Goal: Task Accomplishment & Management: Use online tool/utility

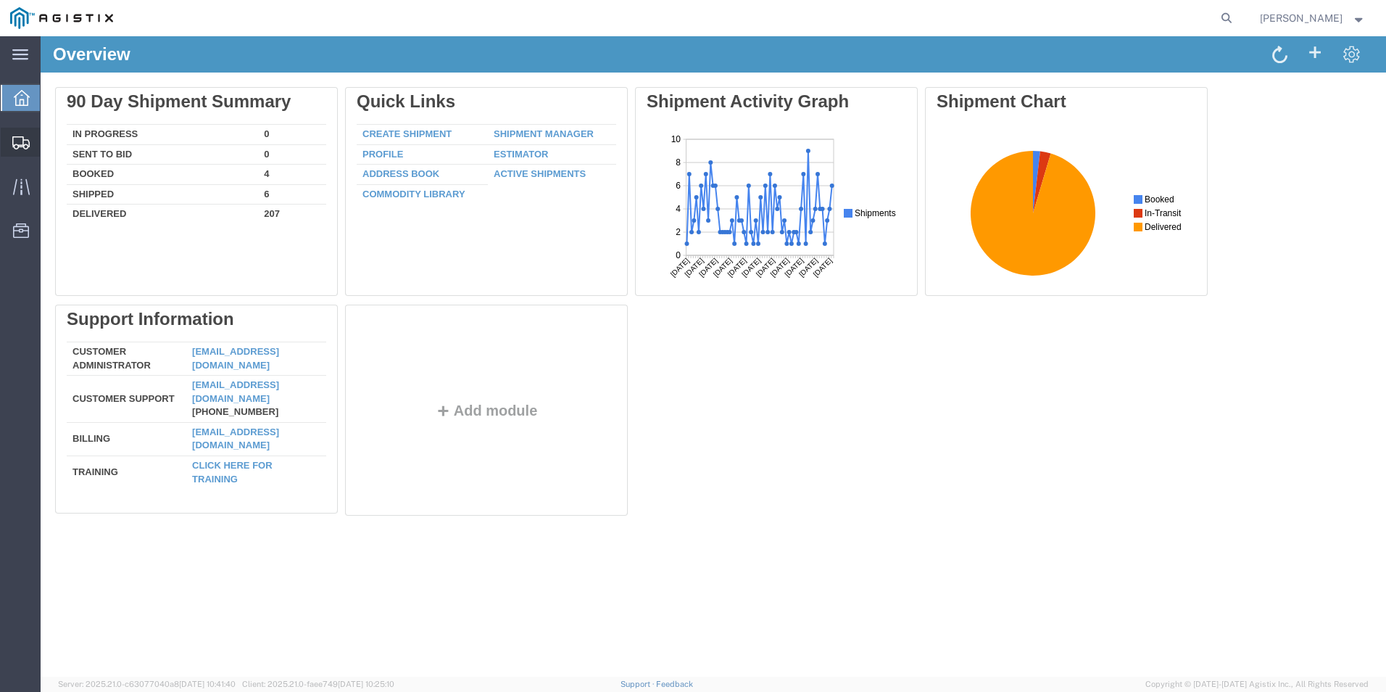
click at [0, 0] on span "Create from Template" at bounding box center [0, 0] width 0 height 0
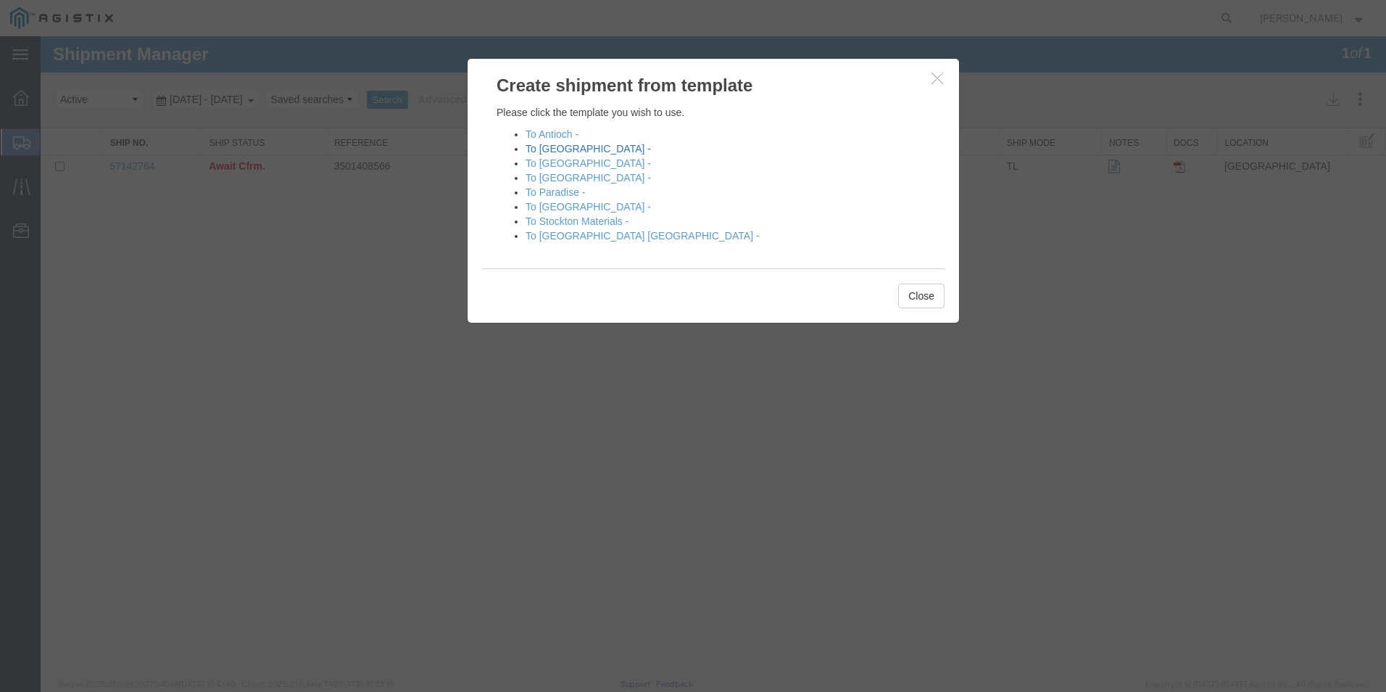
click at [559, 149] on link "To [GEOGRAPHIC_DATA] -" at bounding box center [588, 149] width 125 height 12
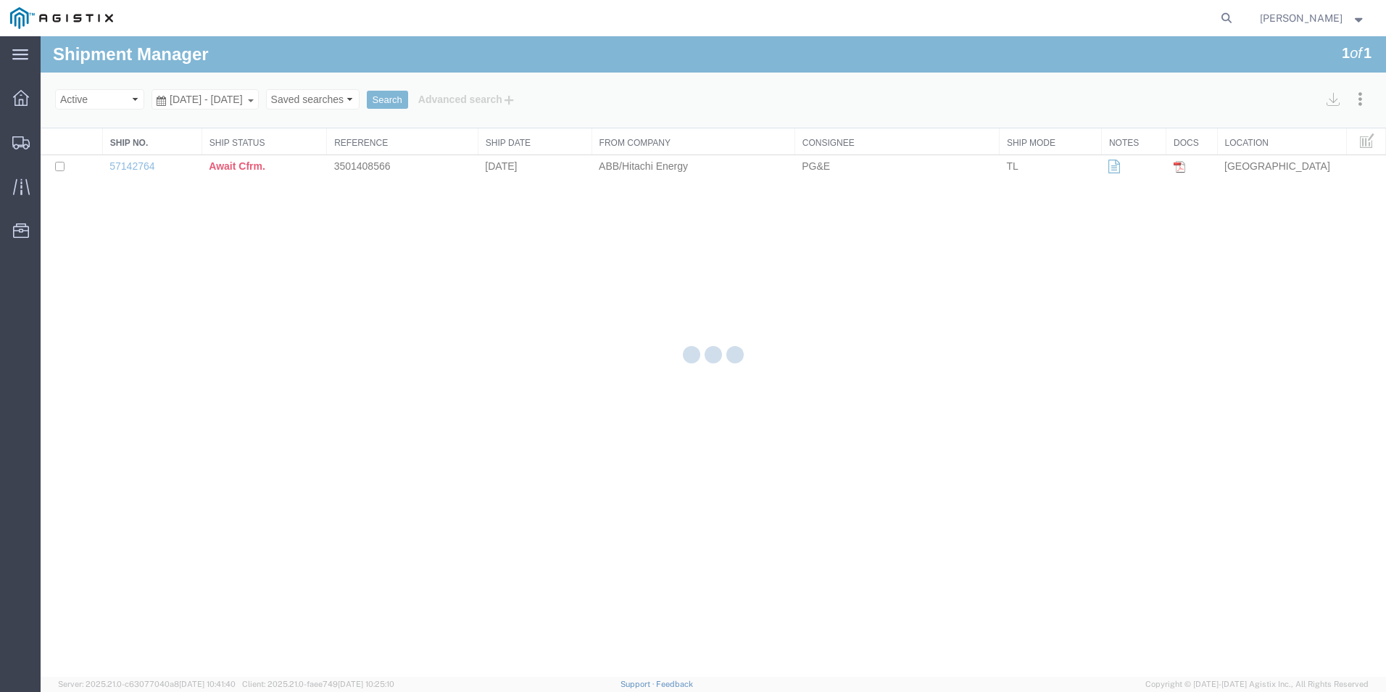
select select "PURCHORD"
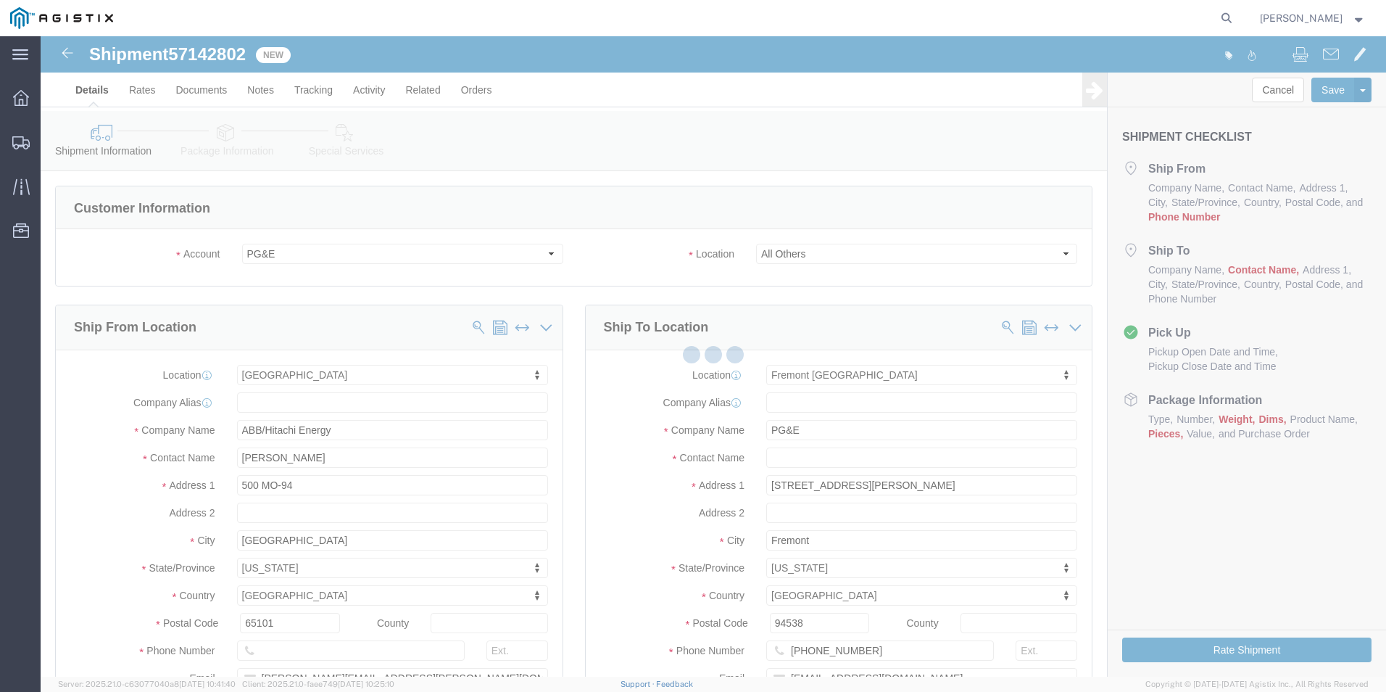
select select "19740"
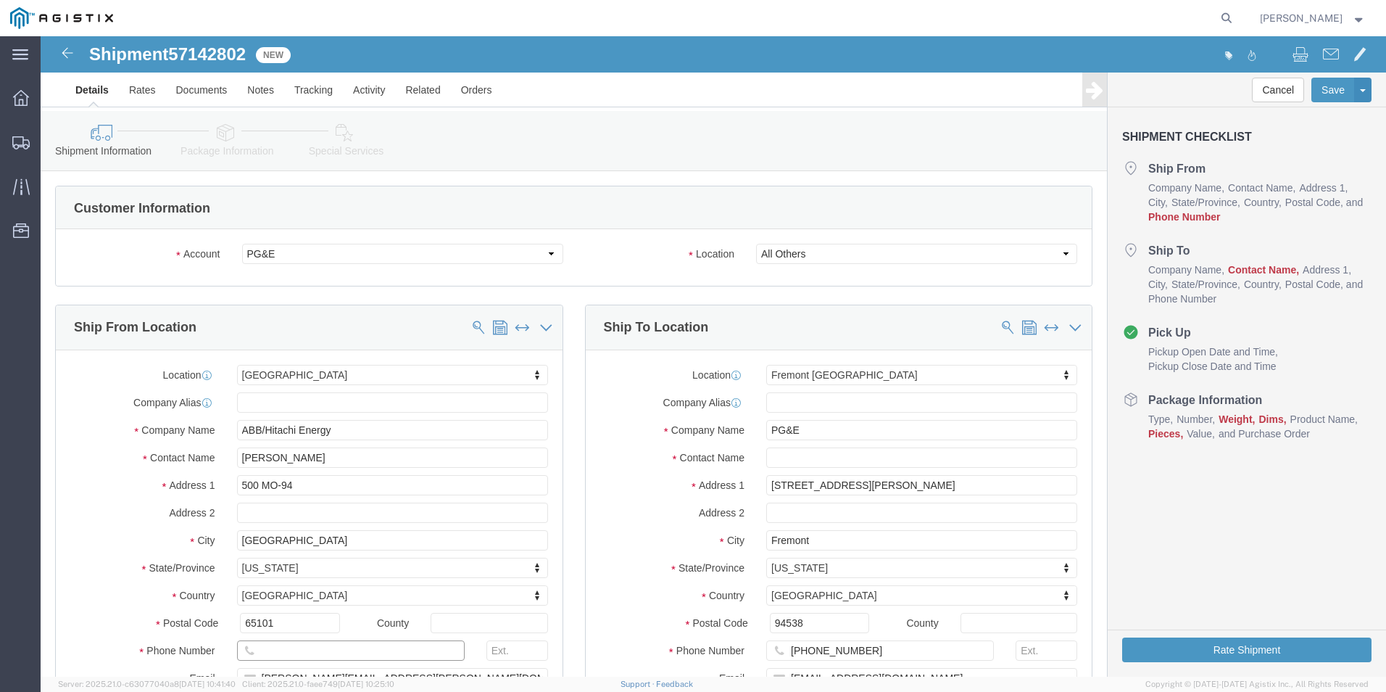
click input "text"
type input "8888888888"
click input "text"
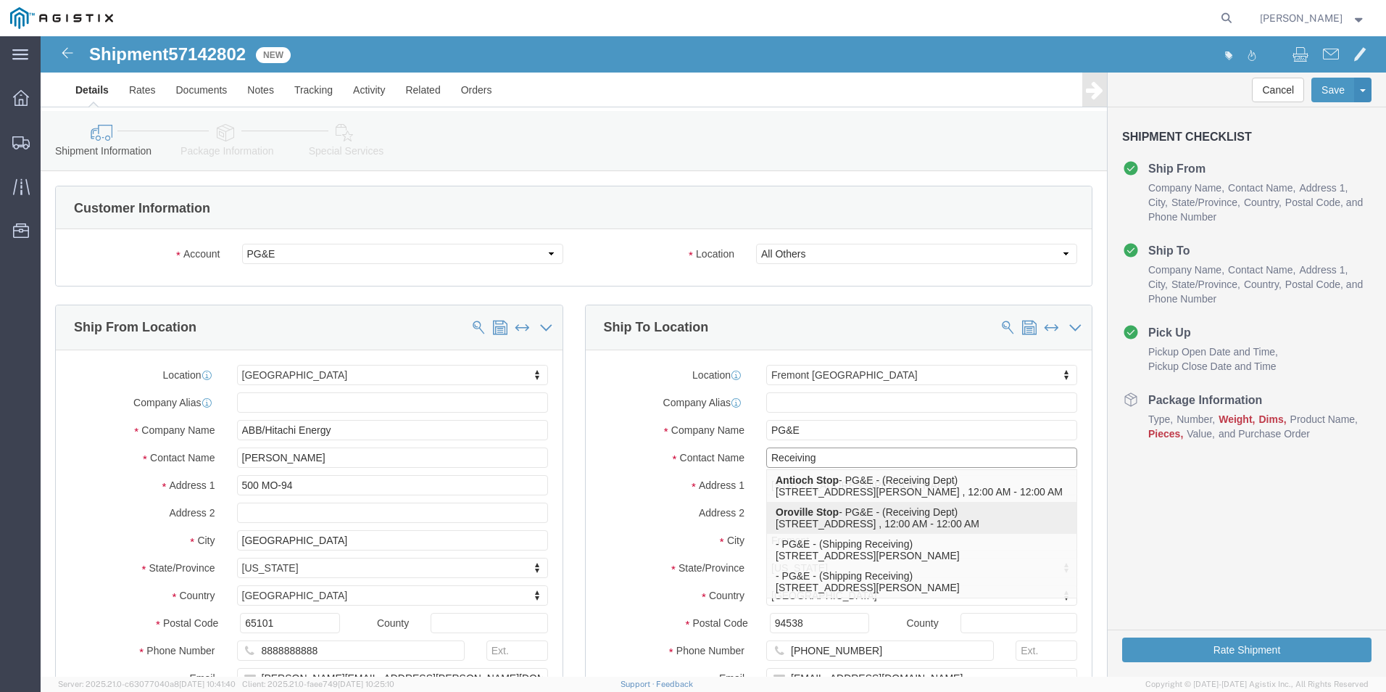
scroll to position [72, 0]
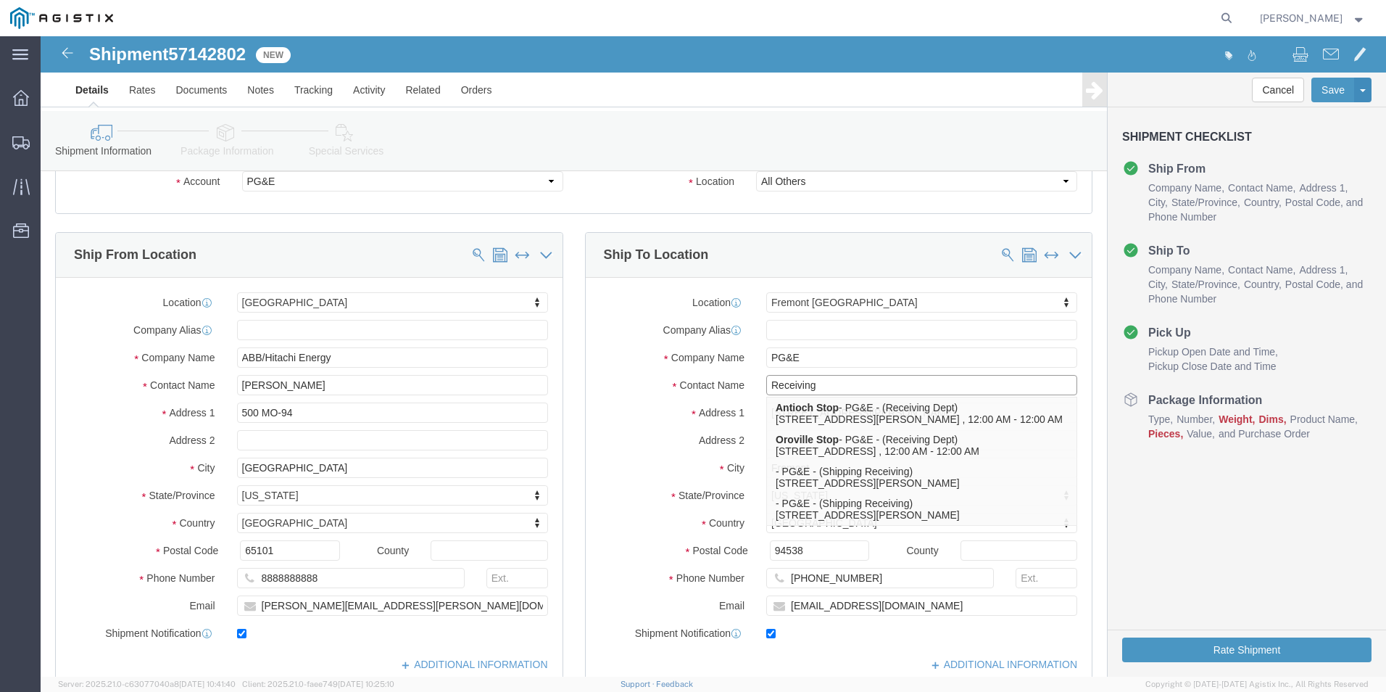
type input "Receiving"
click div "Location [GEOGRAPHIC_DATA] My Profile Location (OBSOLETE) [GEOGRAPHIC_DATA] SC …"
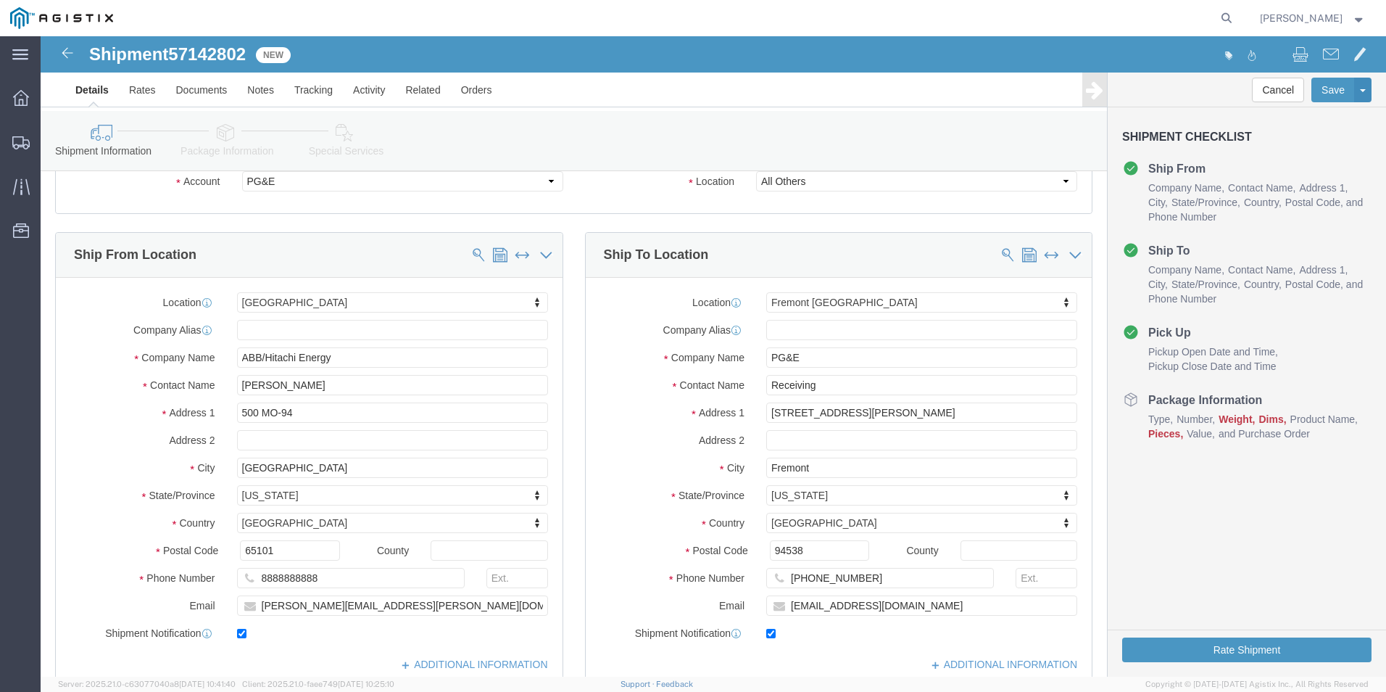
click label "State/Province"
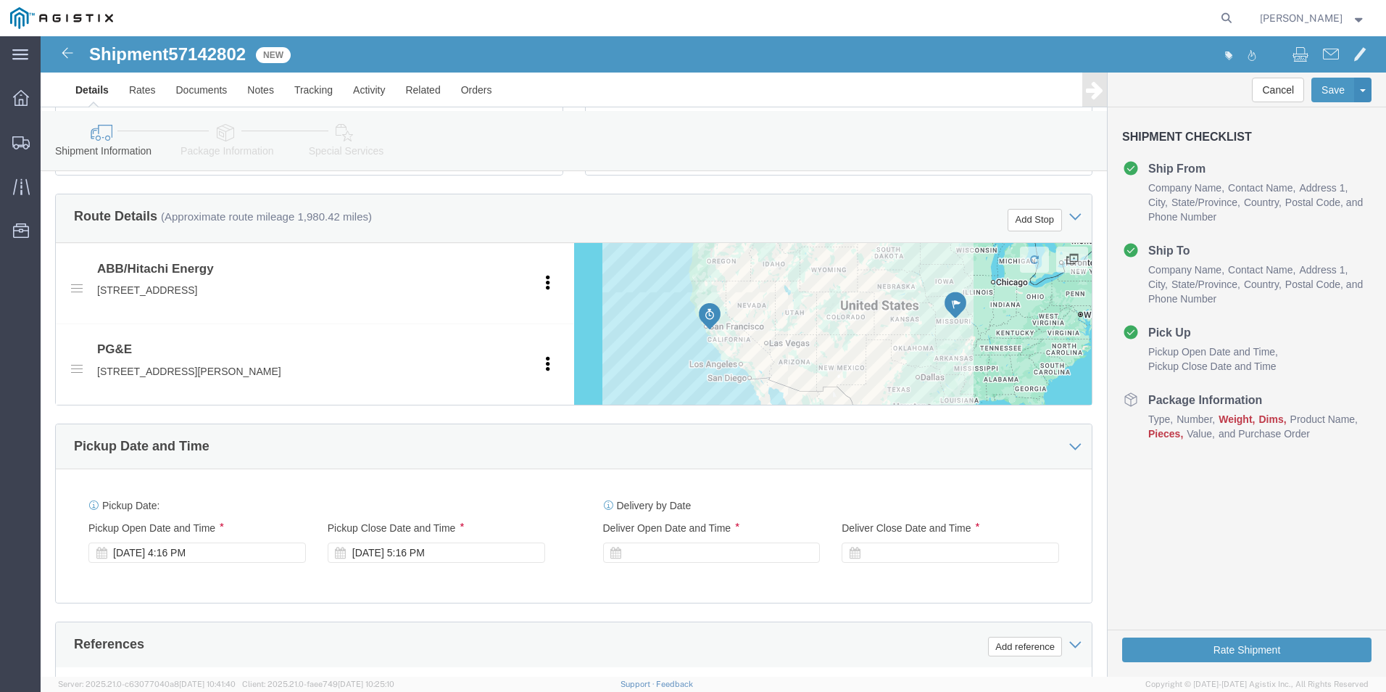
scroll to position [652, 0]
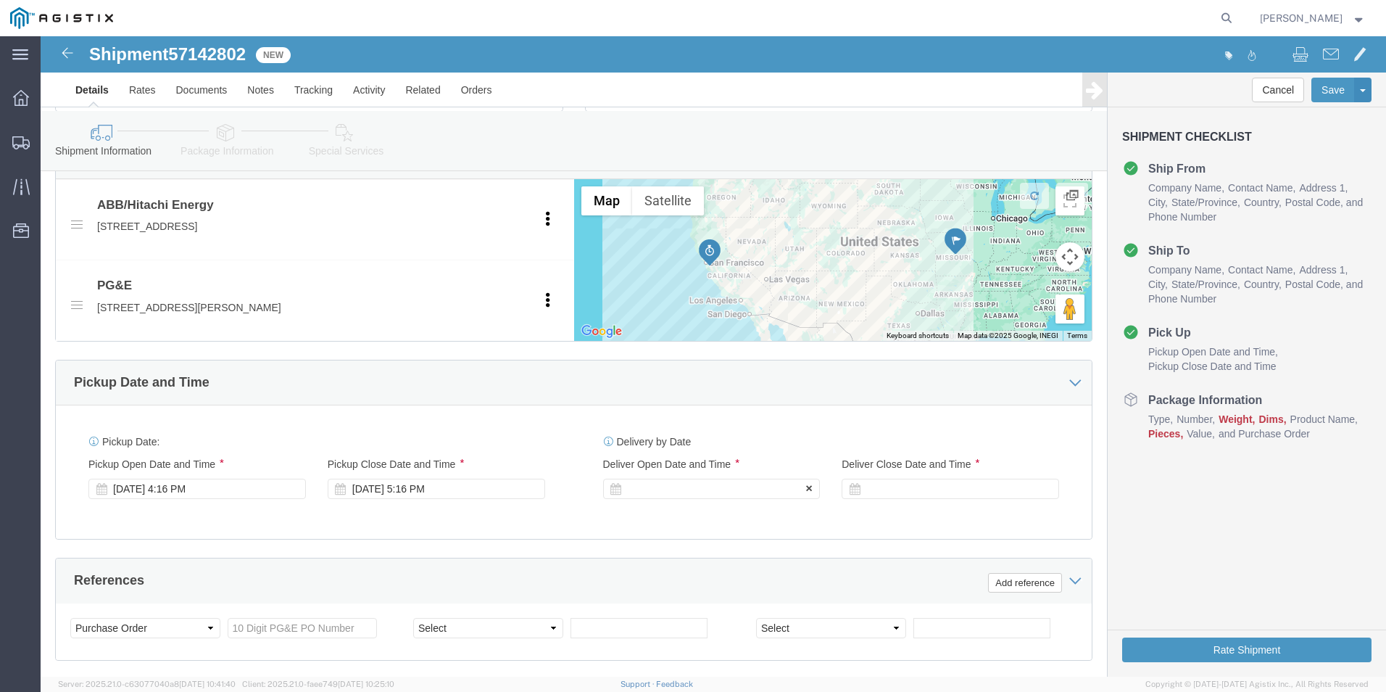
click div
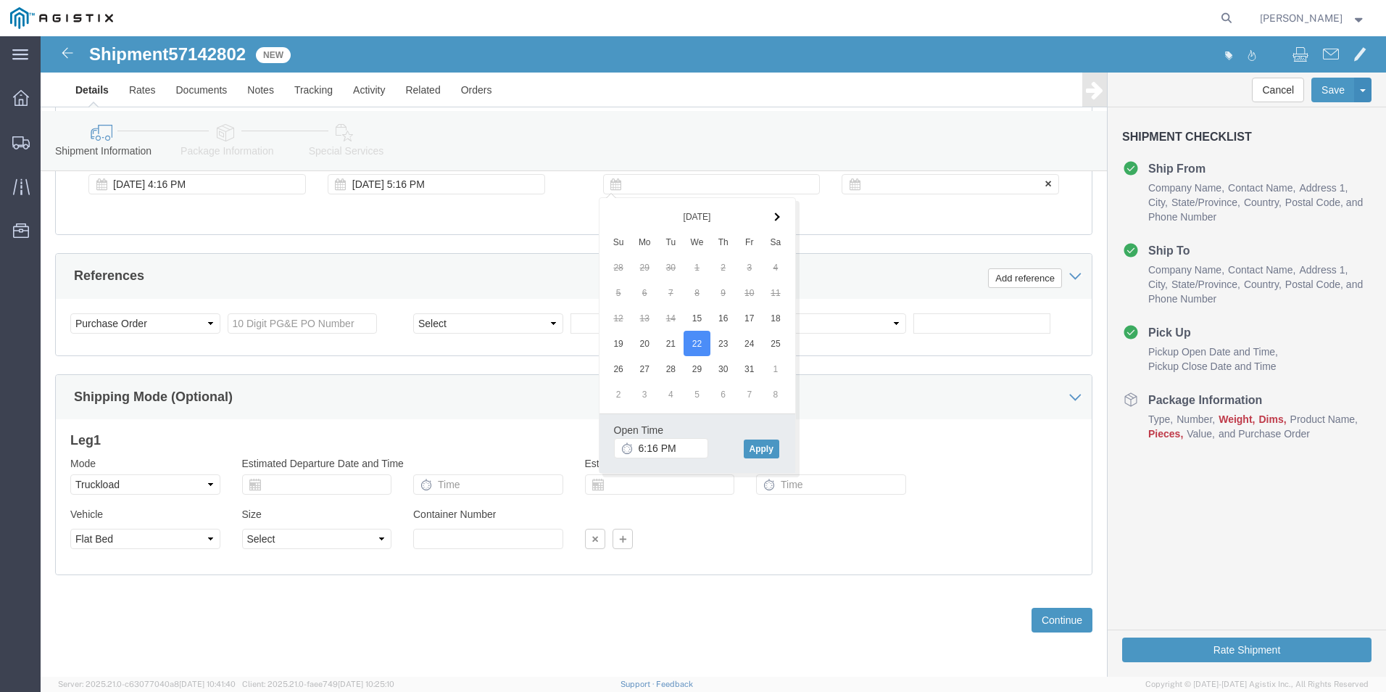
click div
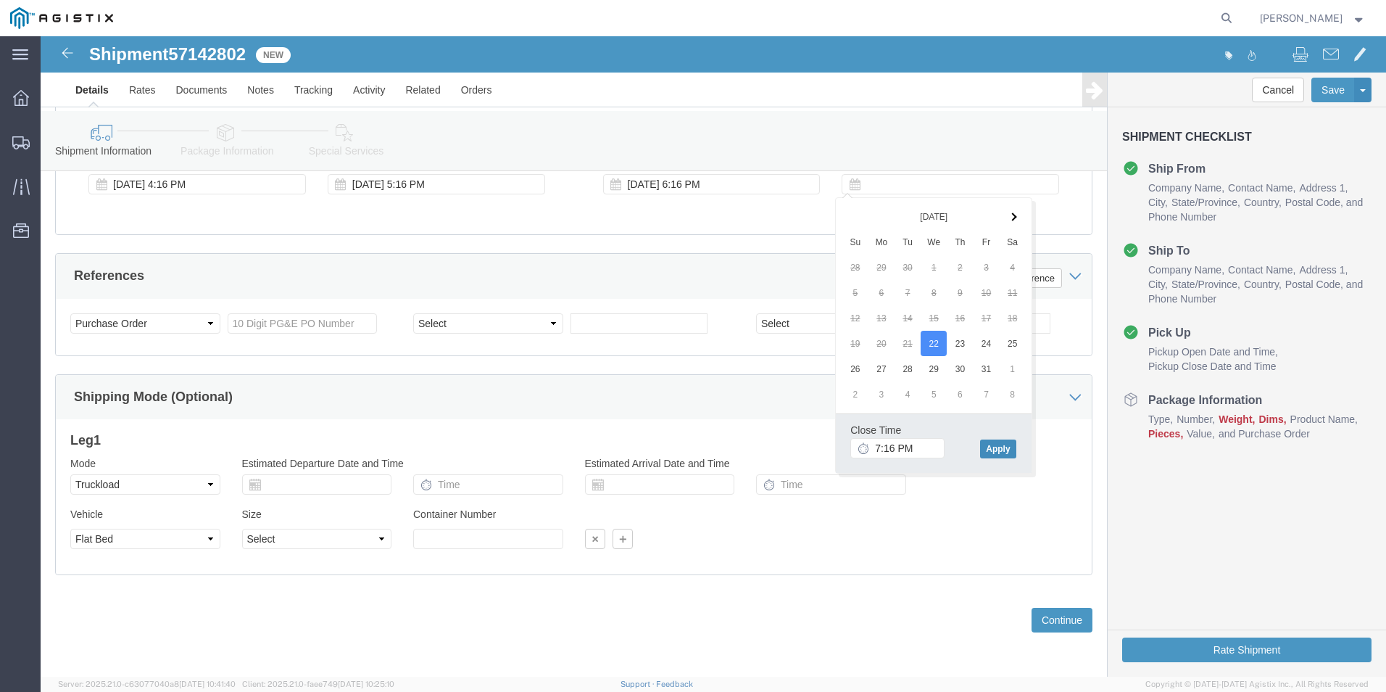
click button "Apply"
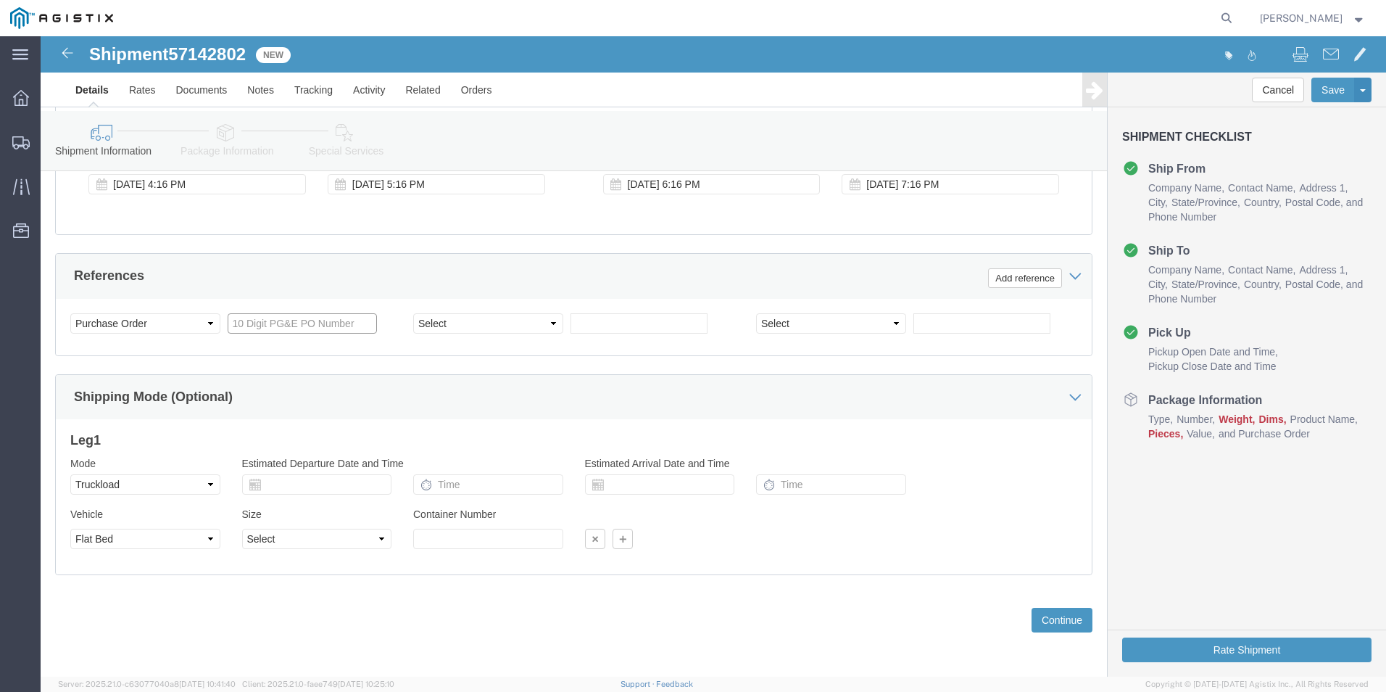
click input "text"
type input "3501399926"
select select "BOL"
type input "JC0002BB4"
click button "Continue"
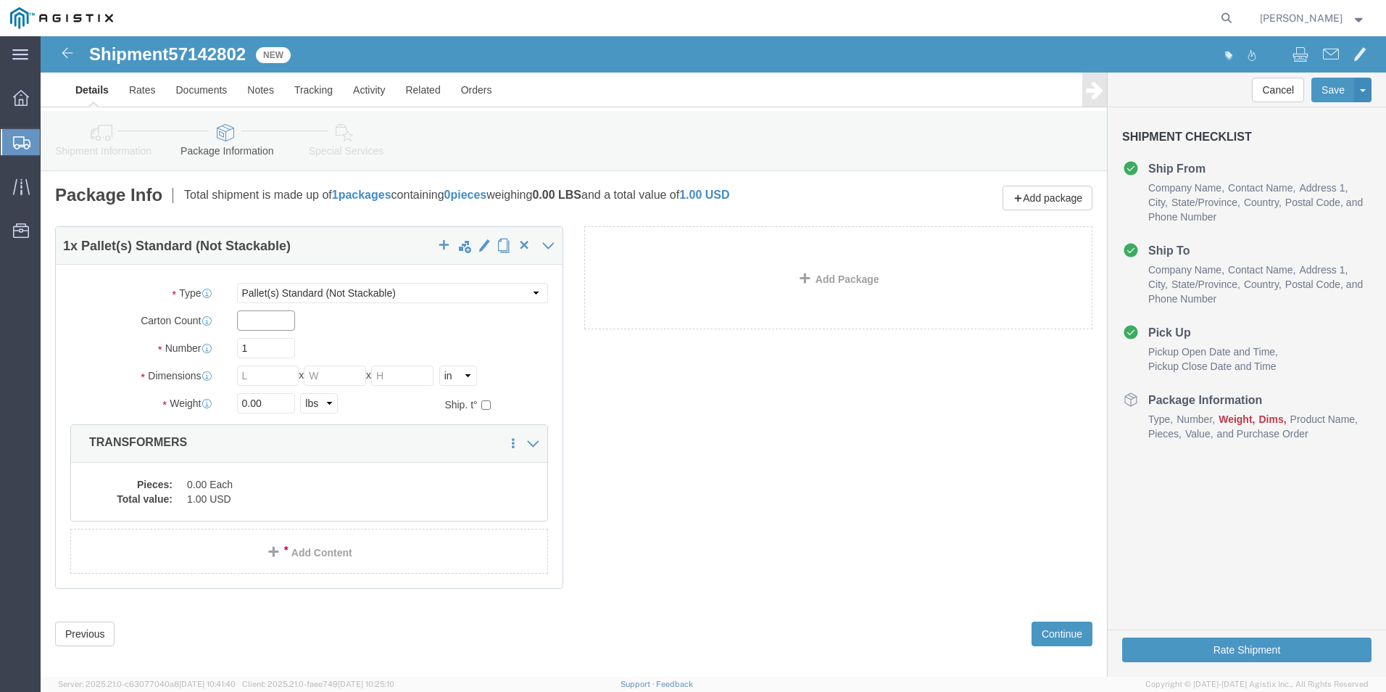
click input "text"
type input "1"
type input "10"
type input "478"
type input "72"
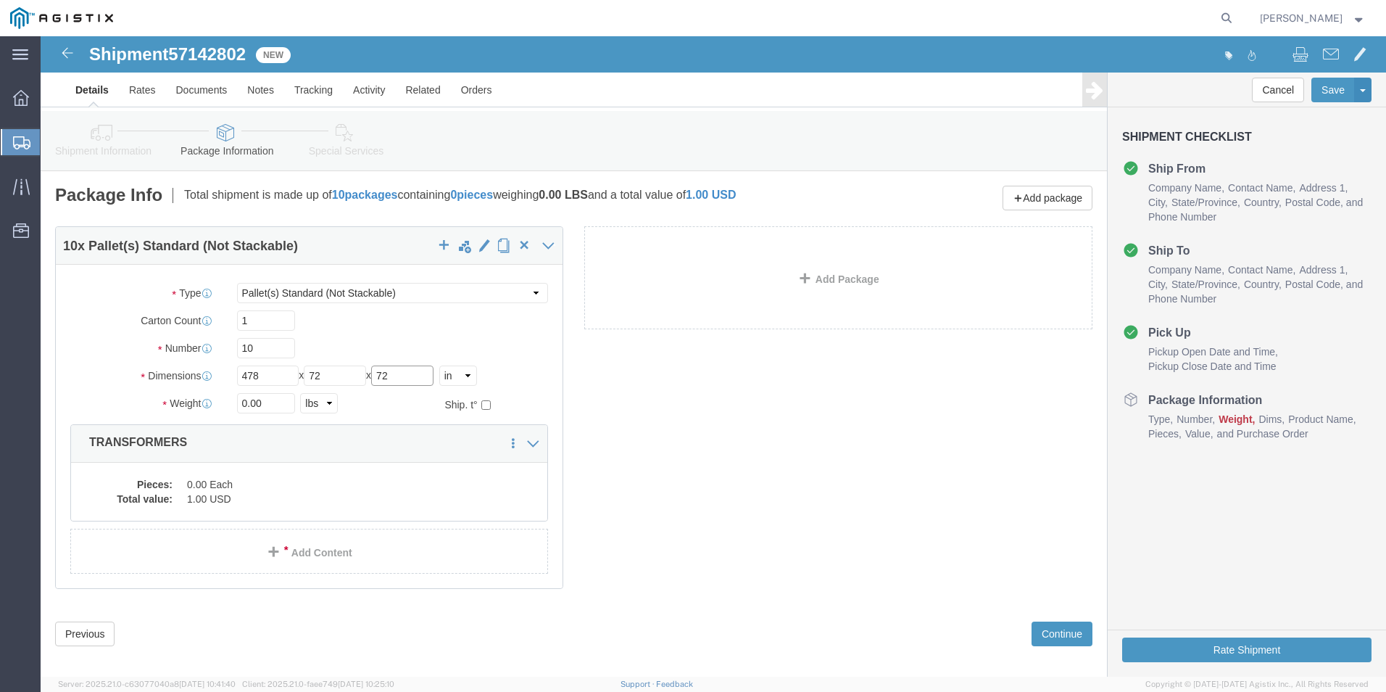
type input "72"
type input "30360.00"
click div "10 x Pallet(s) Standard (Not Stackable) Package Type Select Bulk Bundle(s) Card…"
click dd "0.00 Each"
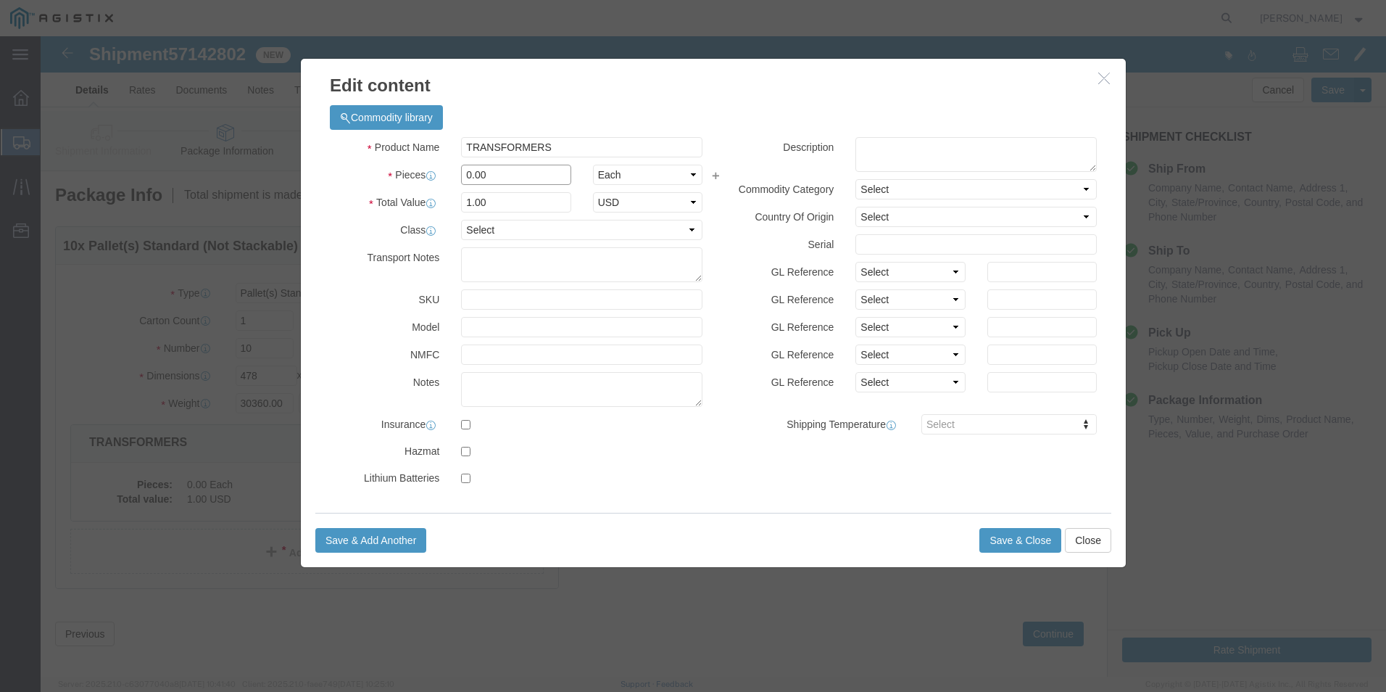
drag, startPoint x: 443, startPoint y: 136, endPoint x: 415, endPoint y: 137, distance: 27.6
click div "0.00"
type input "10"
click button "Save & Close"
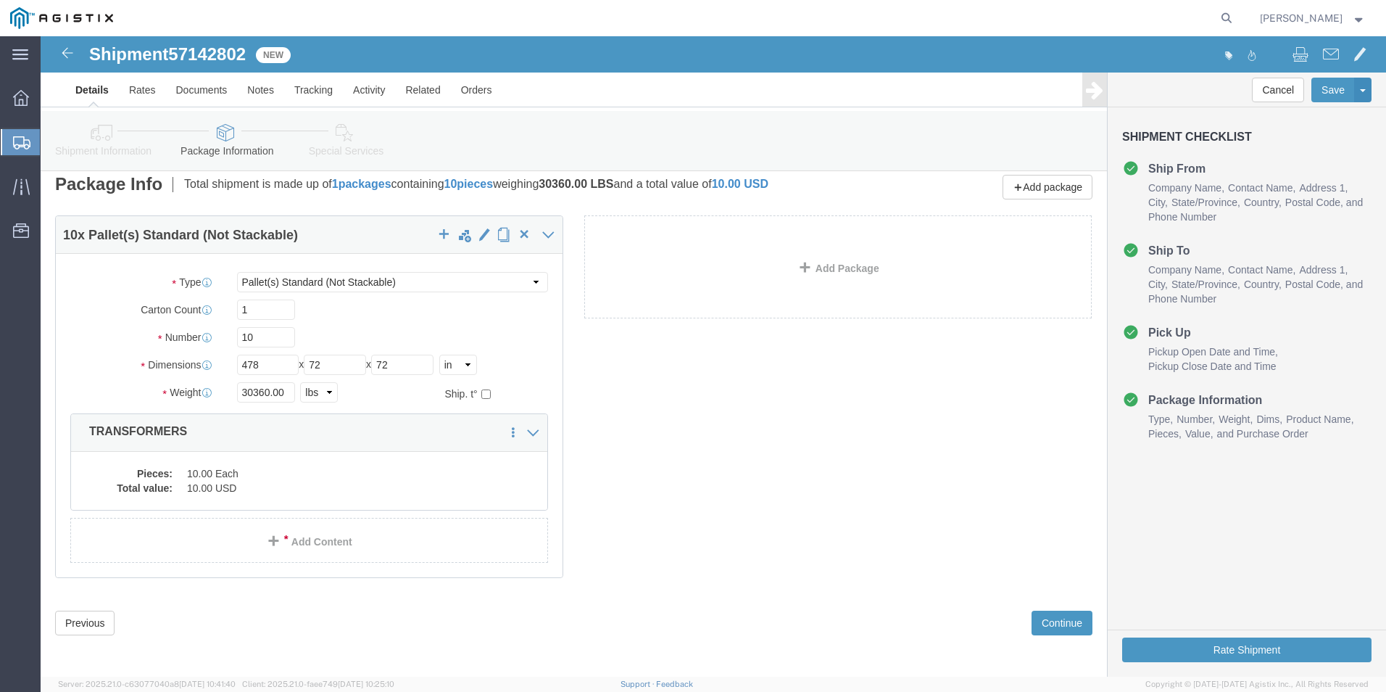
scroll to position [14, 0]
click button "Continue"
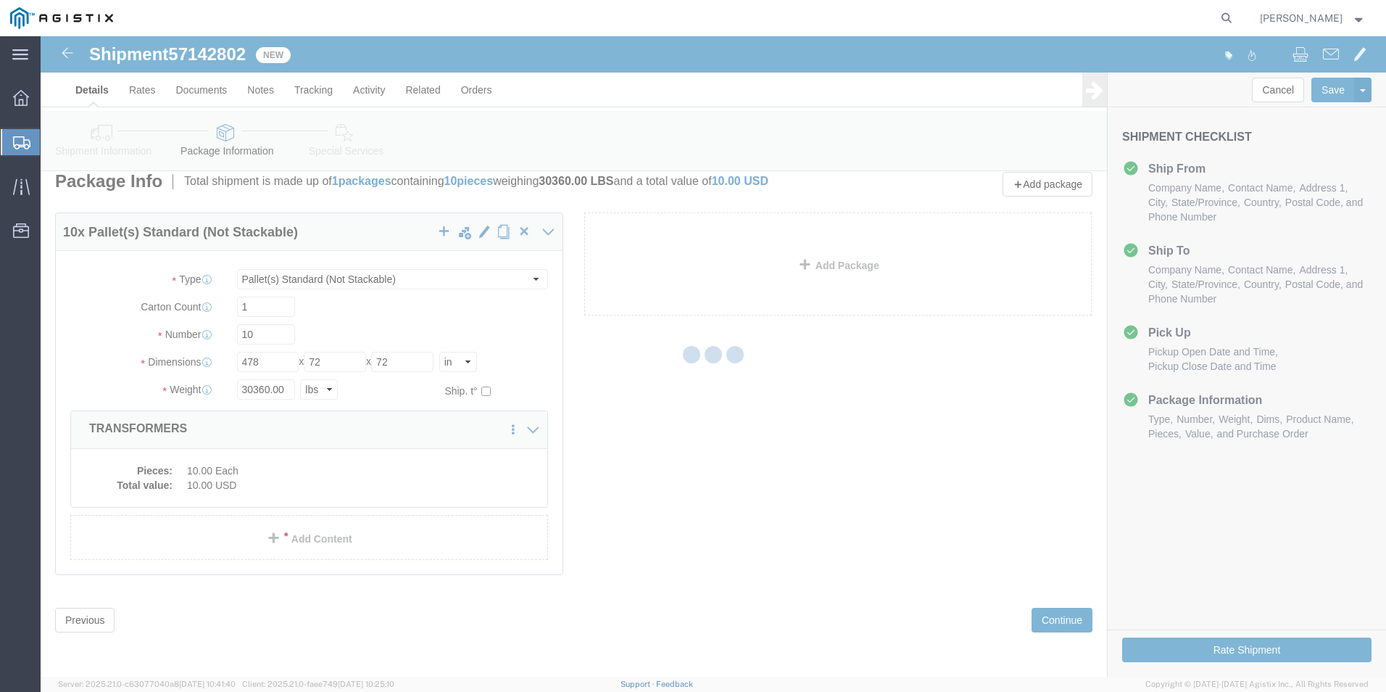
select select
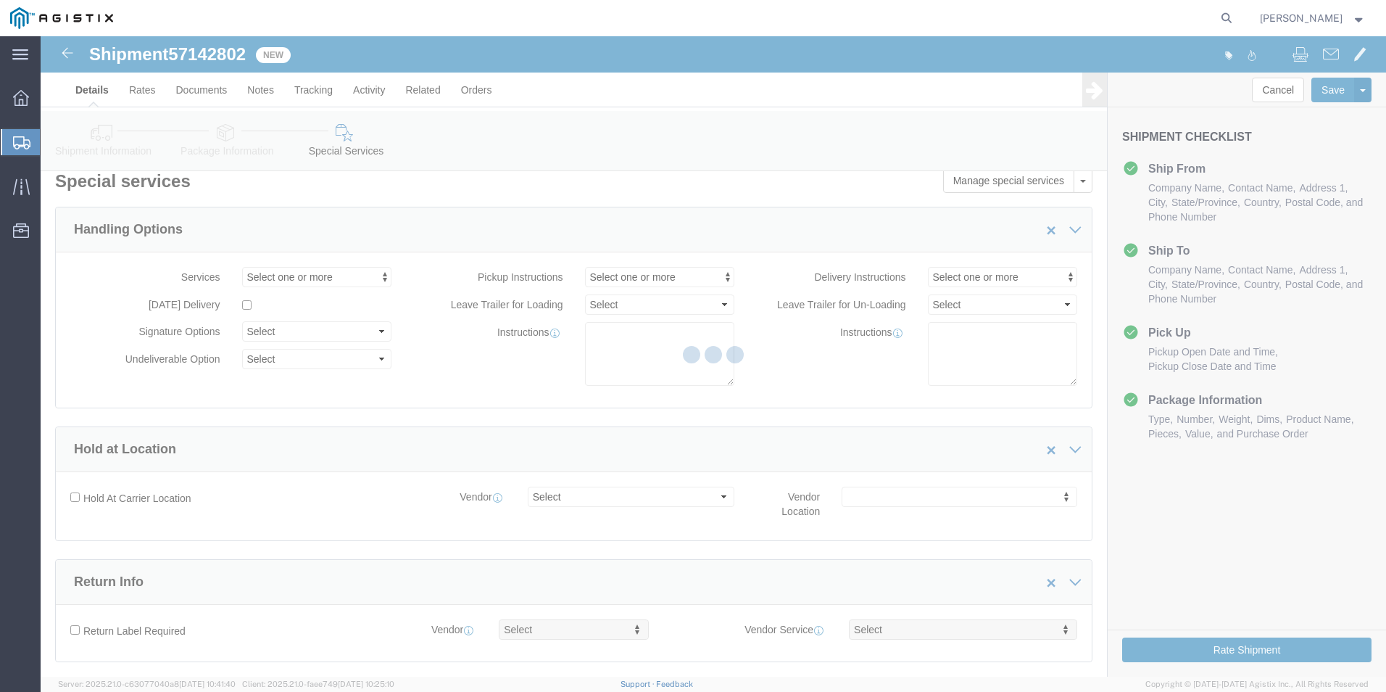
select select "COSTCENTER"
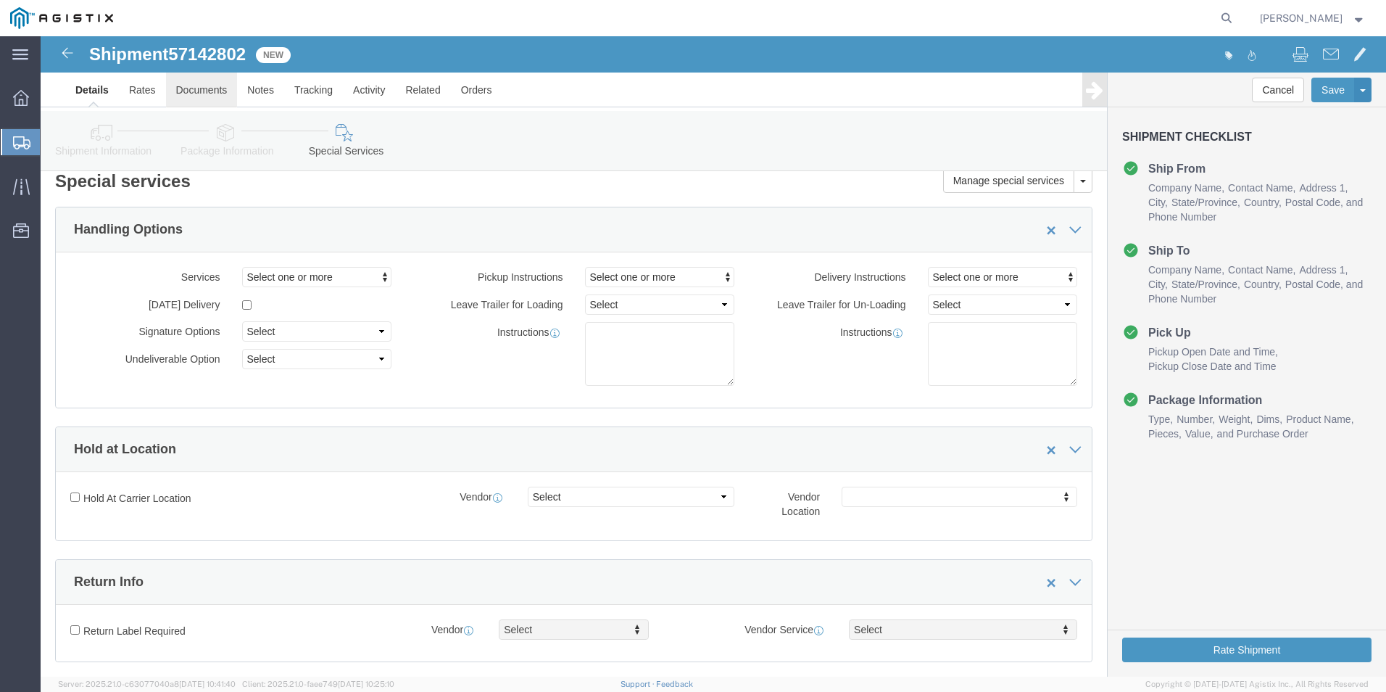
click link "Documents"
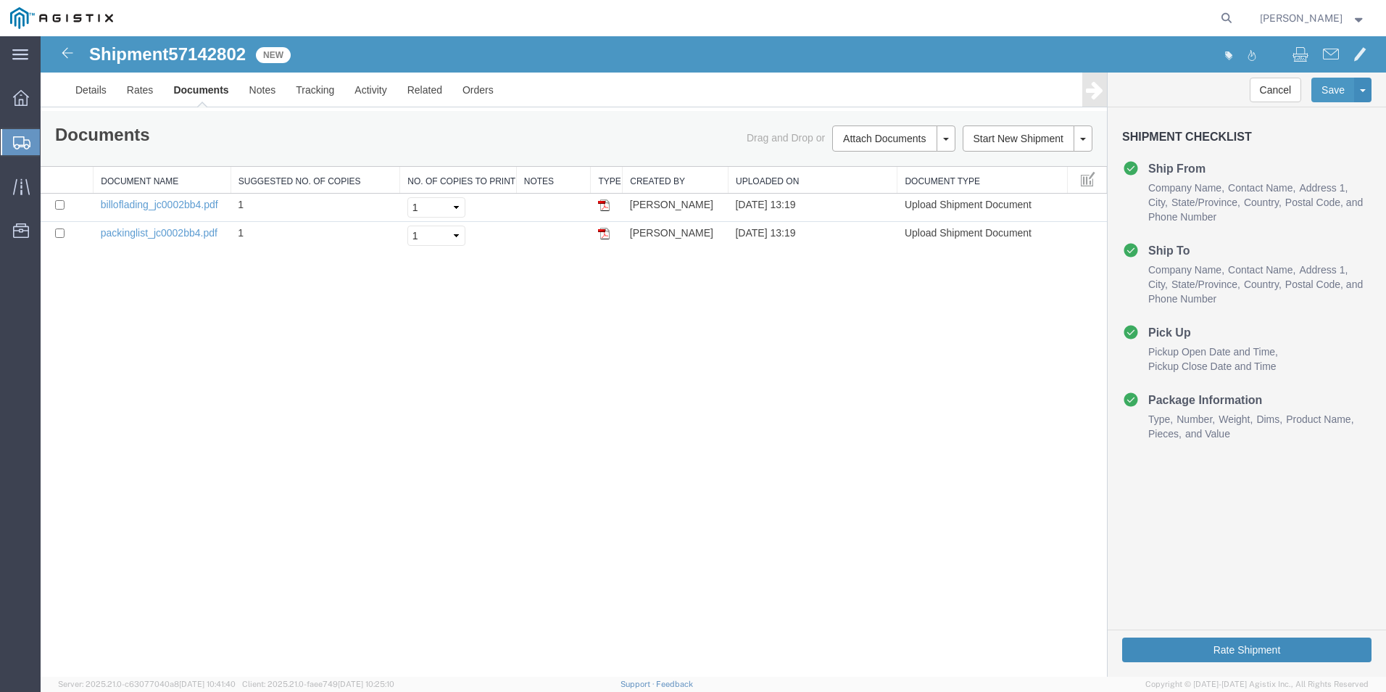
click at [1245, 645] on button "Rate Shipment" at bounding box center [1246, 649] width 249 height 25
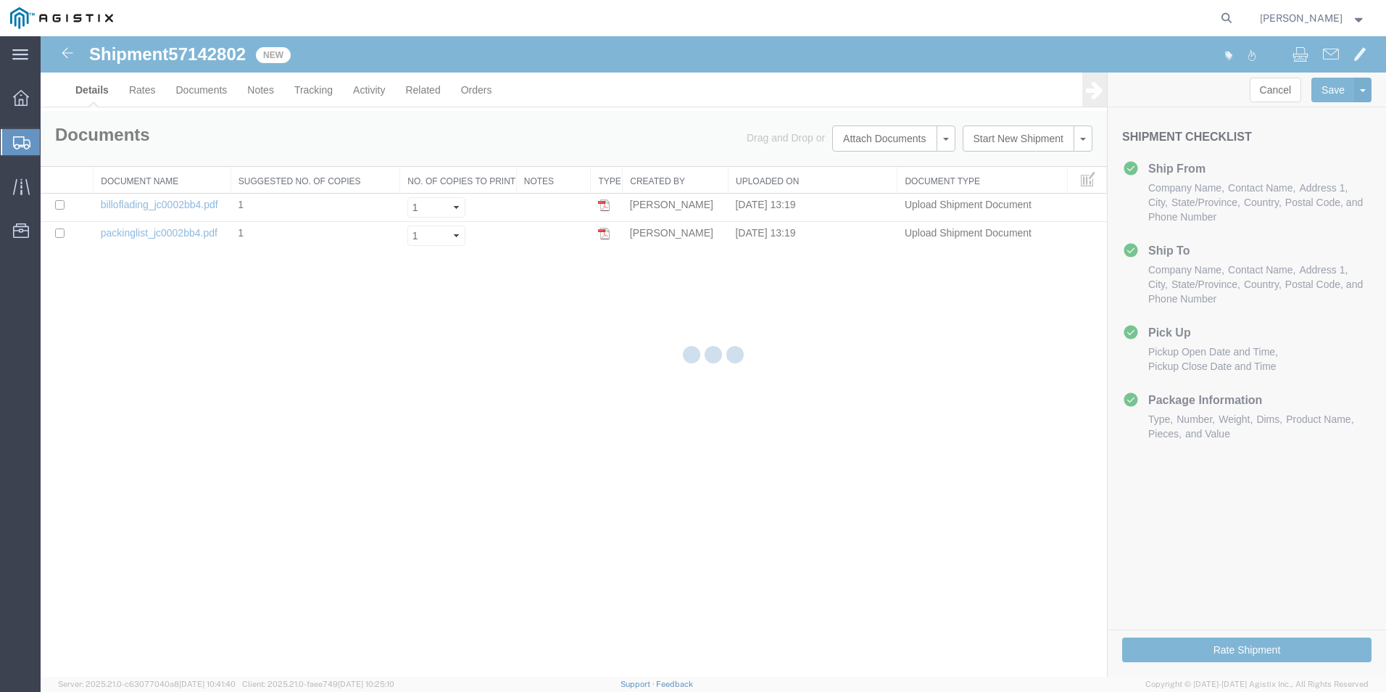
select select "54011"
select select "19740"
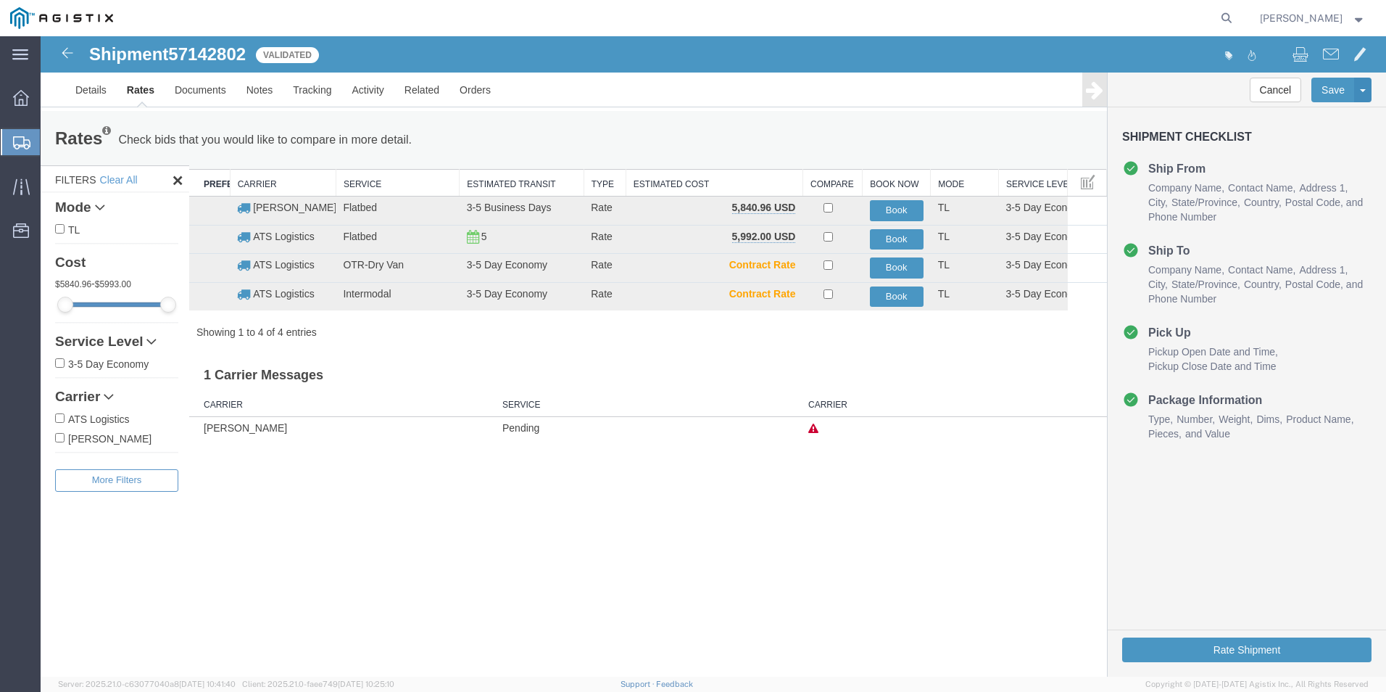
click at [224, 51] on span "57142802" at bounding box center [207, 54] width 78 height 20
copy span "57142802"
click at [895, 208] on button "Book" at bounding box center [897, 210] width 54 height 21
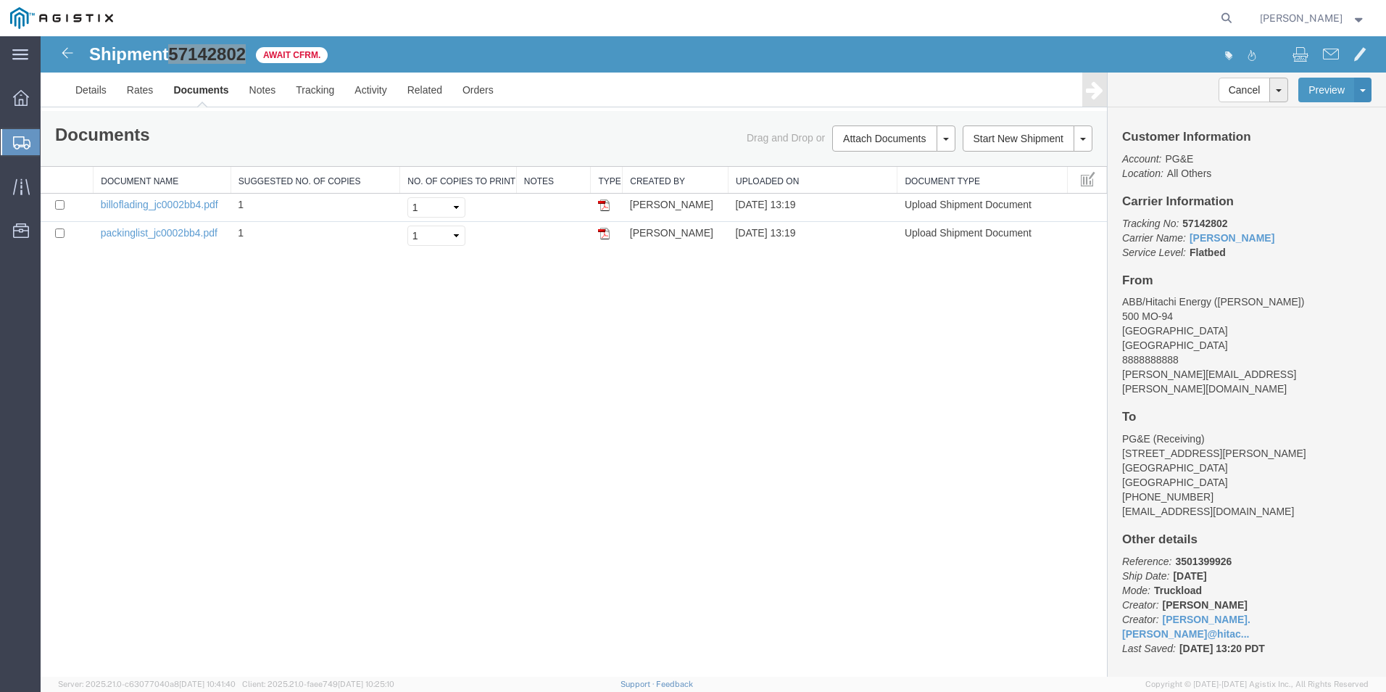
click at [0, 0] on span "Create from Template" at bounding box center [0, 0] width 0 height 0
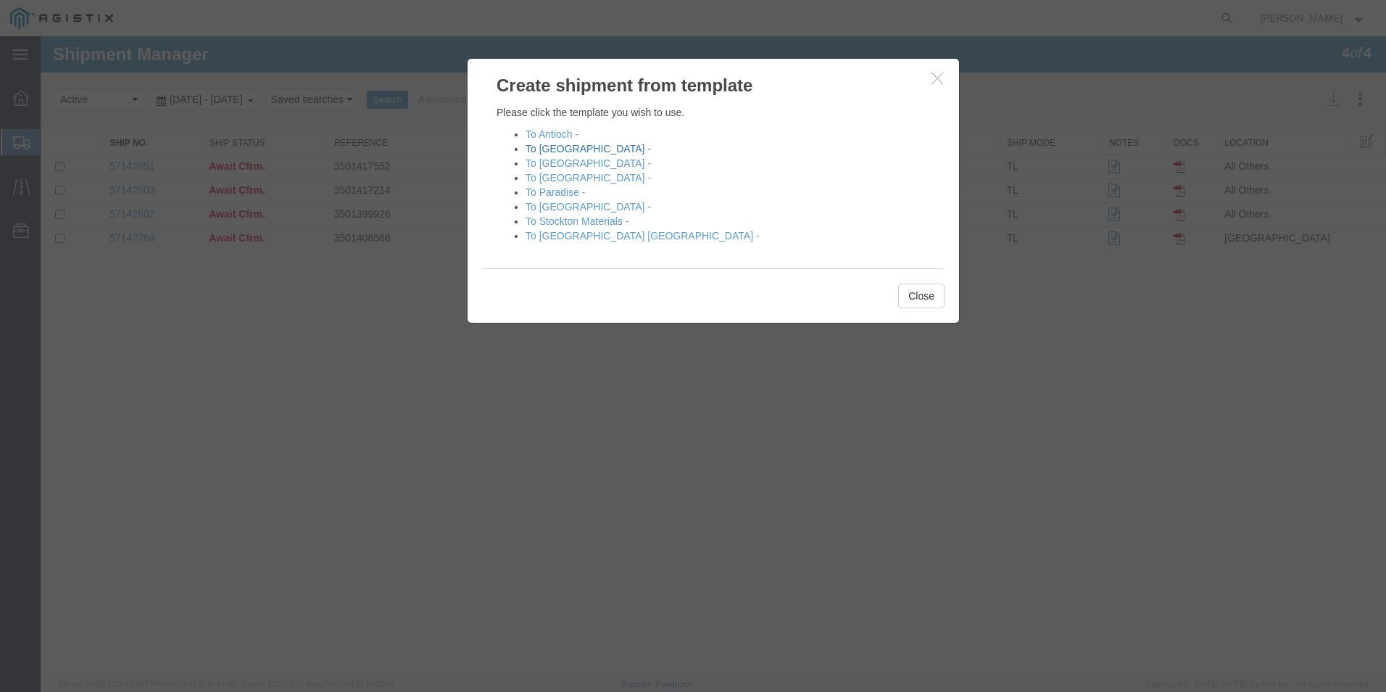
click at [561, 148] on link "To [GEOGRAPHIC_DATA] -" at bounding box center [588, 149] width 125 height 12
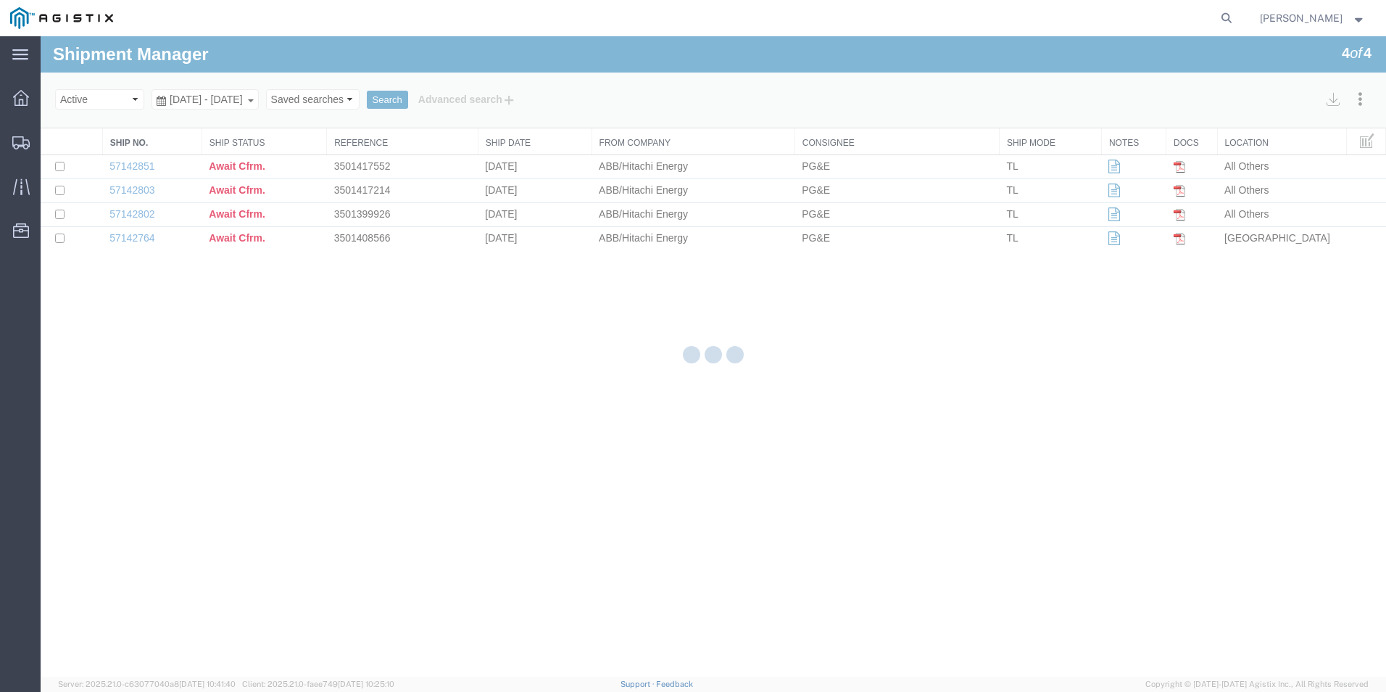
select select "54011"
select select "19740"
select select "PURCHORD"
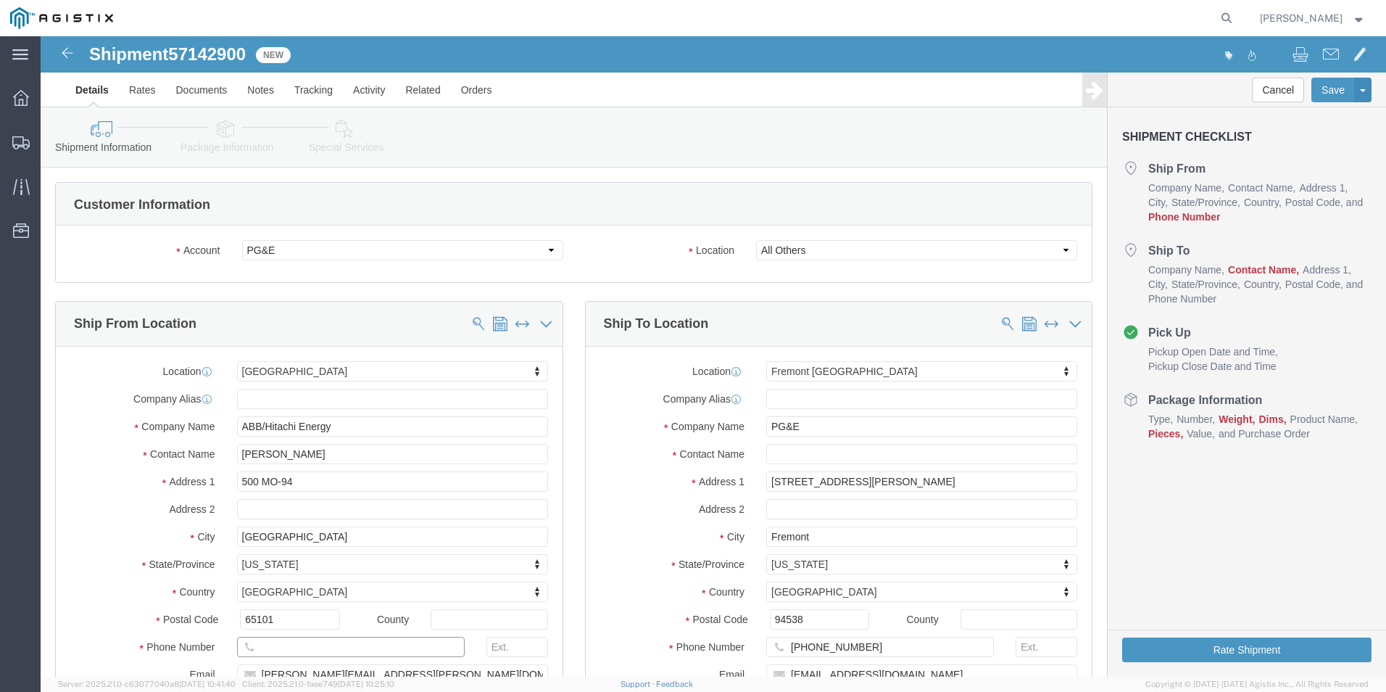
click input "text"
type input "8888888888"
click input "text"
type input "r"
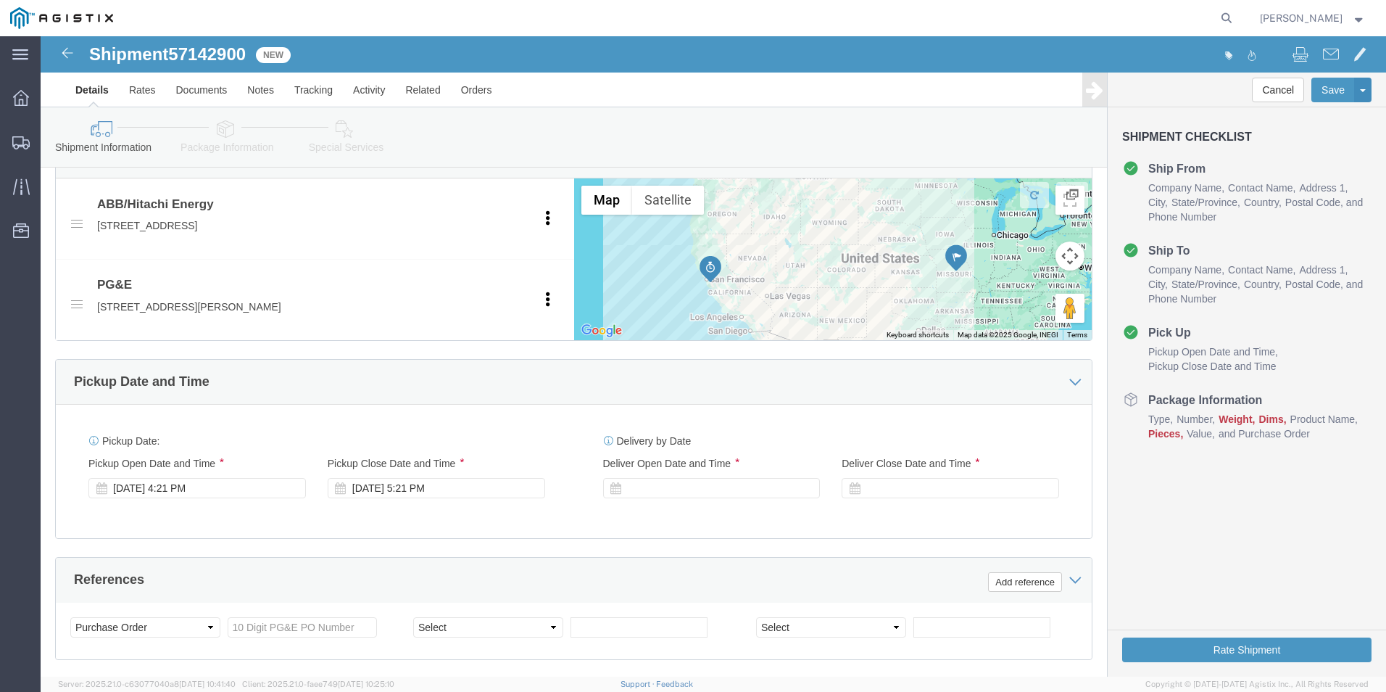
scroll to position [725, 0]
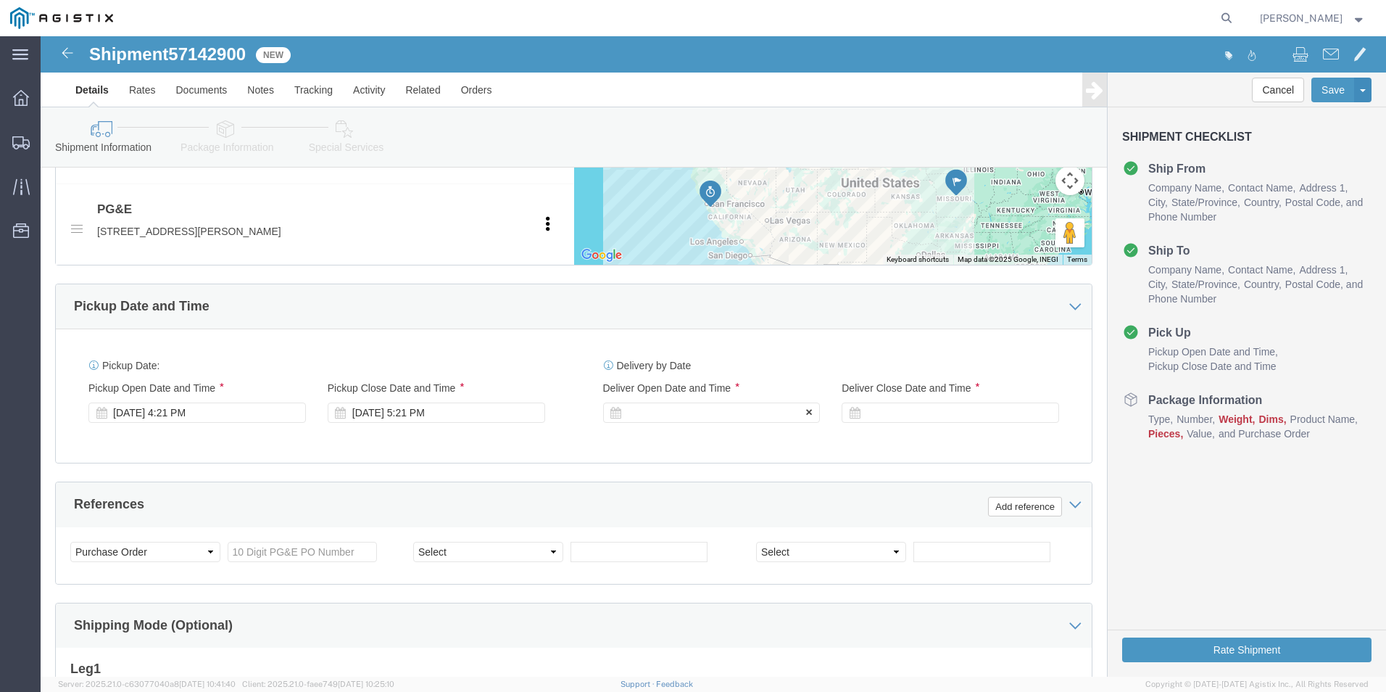
type input "Receiving"
click div
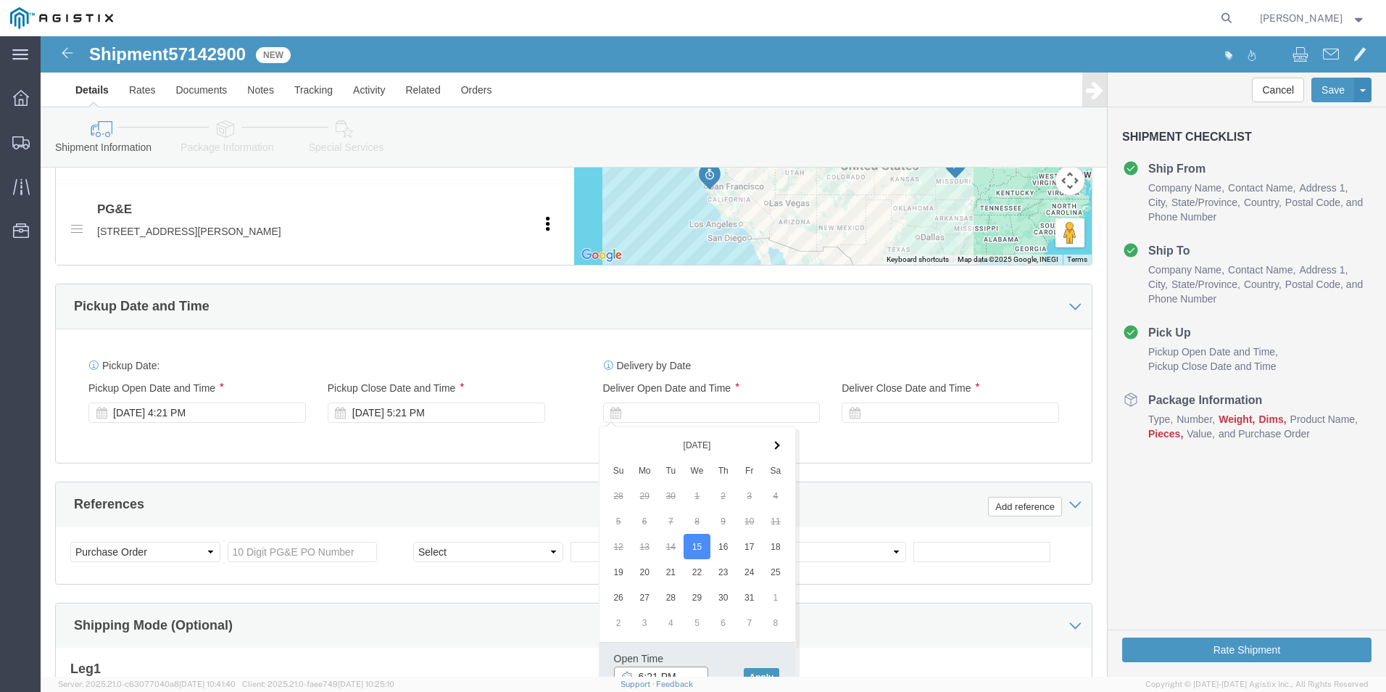
scroll to position [735, 0]
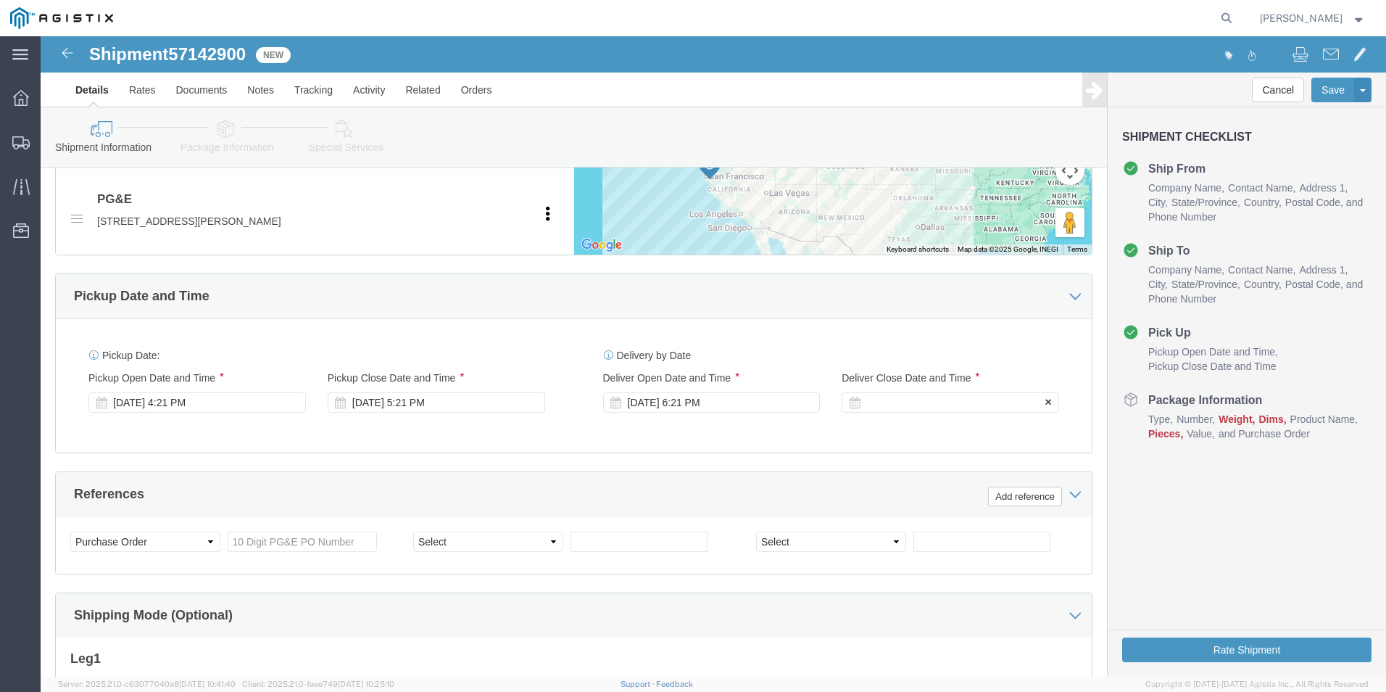
click div
click button "Apply"
click input "text"
type input "3501405619"
select select "BOL"
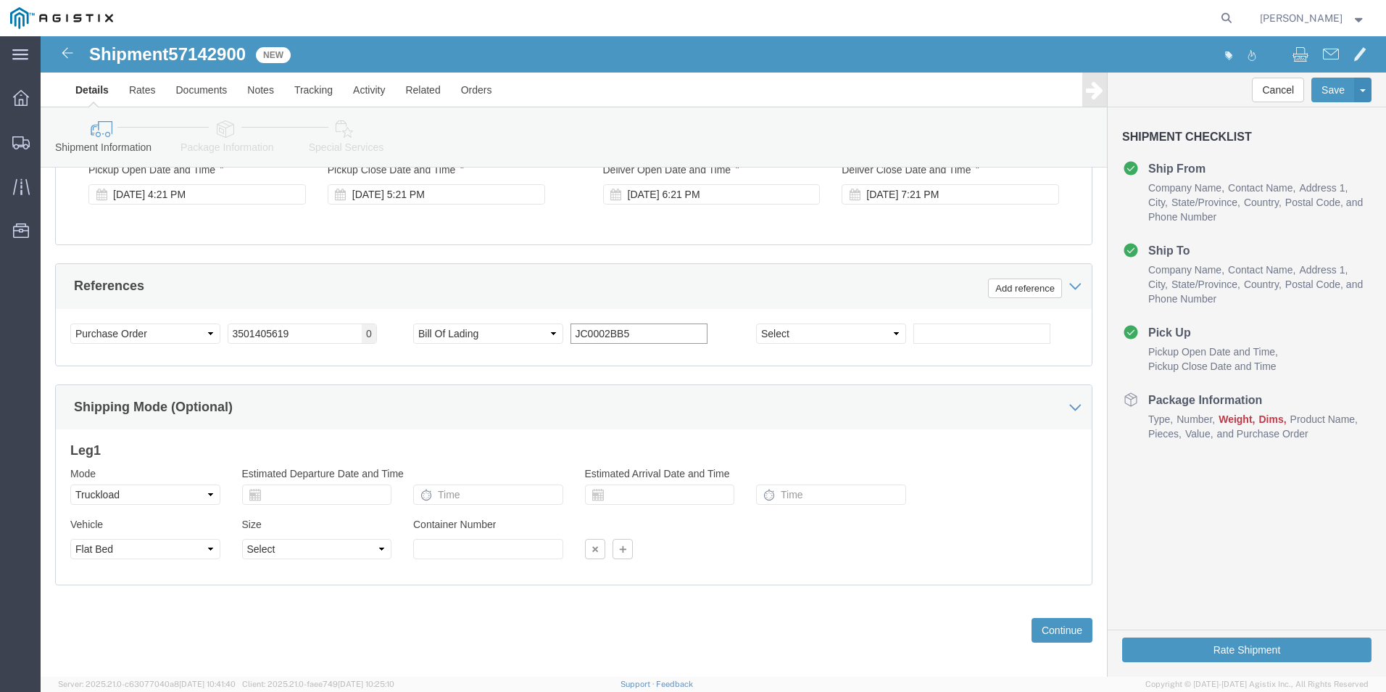
scroll to position [953, 0]
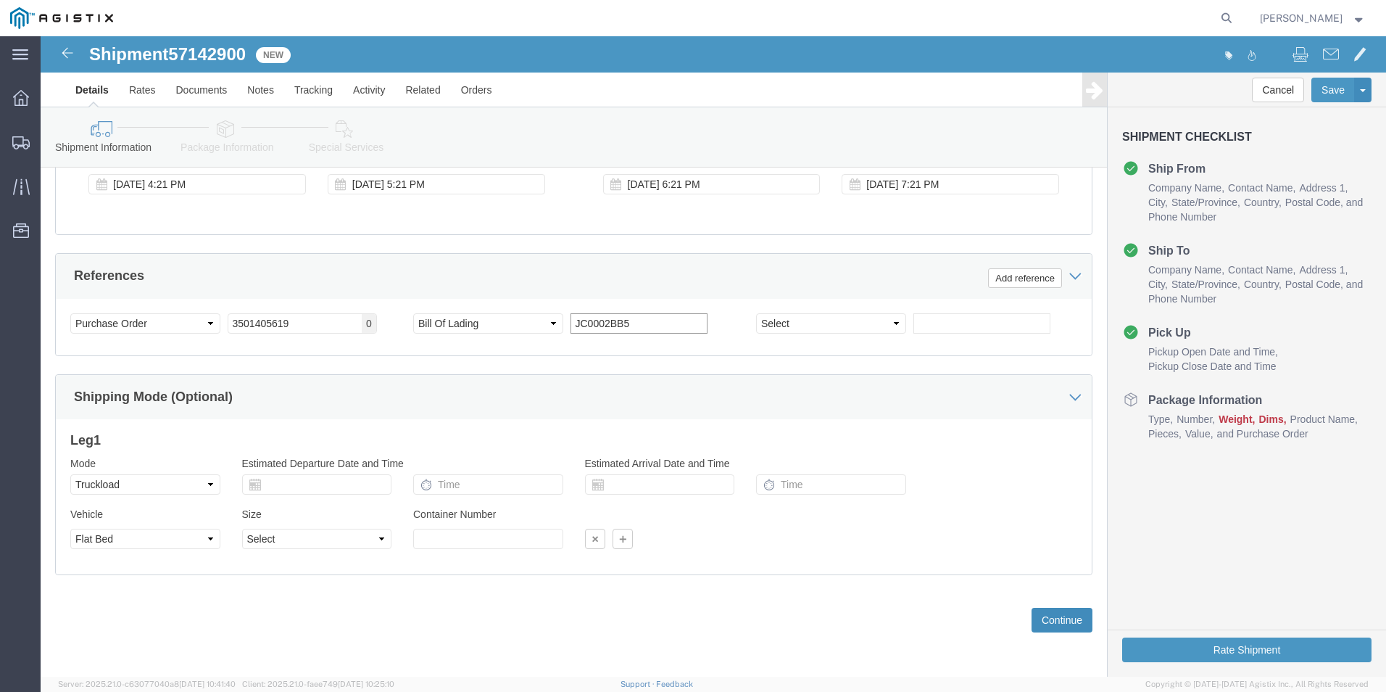
type input "JC0002BB5"
click button "Continue"
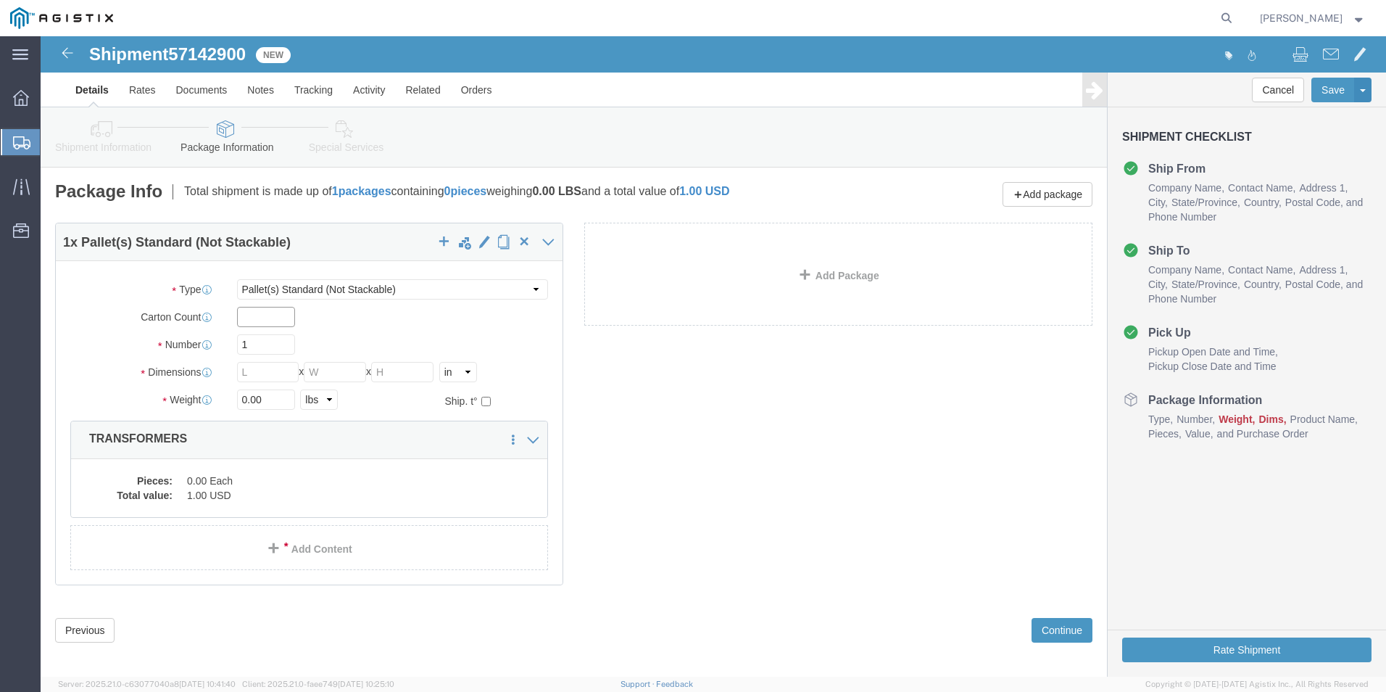
click input "text"
type input "1"
click input "1"
type input "6"
type input "360"
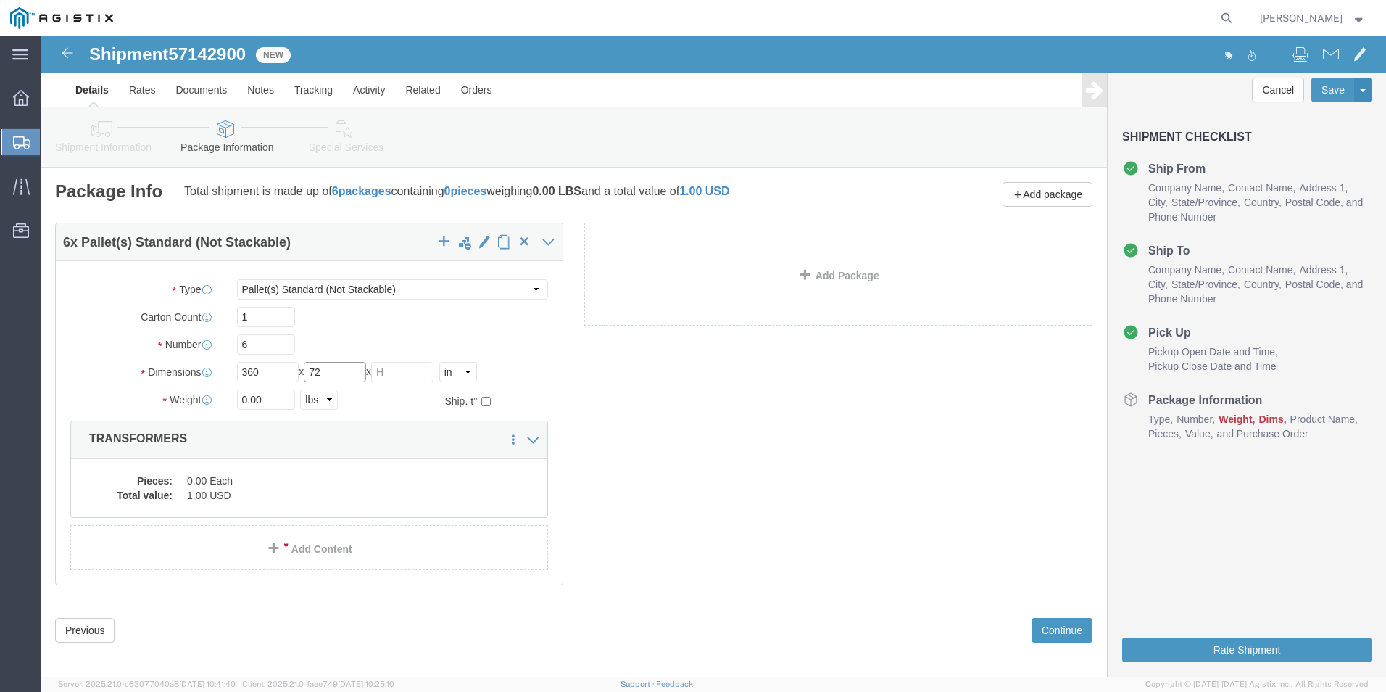
type input "72"
type input "24160.00"
click dd "0.00 Each"
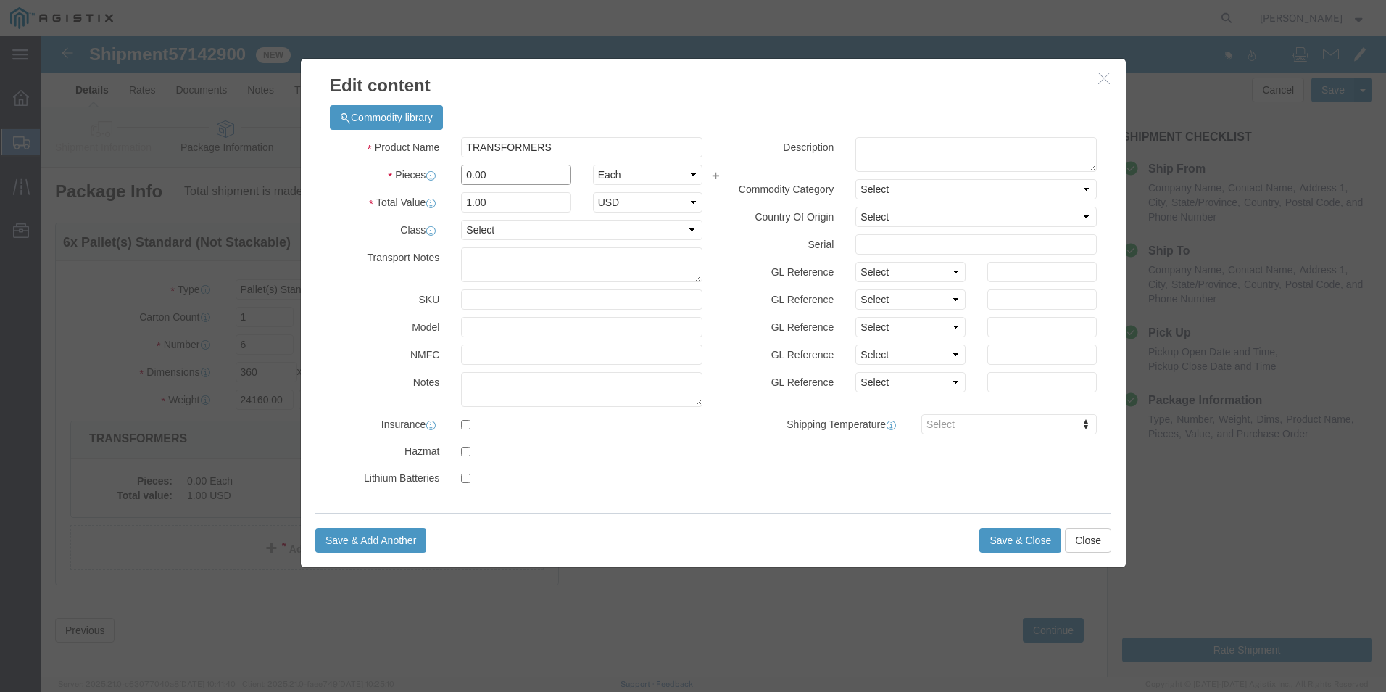
drag, startPoint x: 457, startPoint y: 137, endPoint x: 415, endPoint y: 137, distance: 42.0
click div "0.00"
type input "6"
click button "Save & Close"
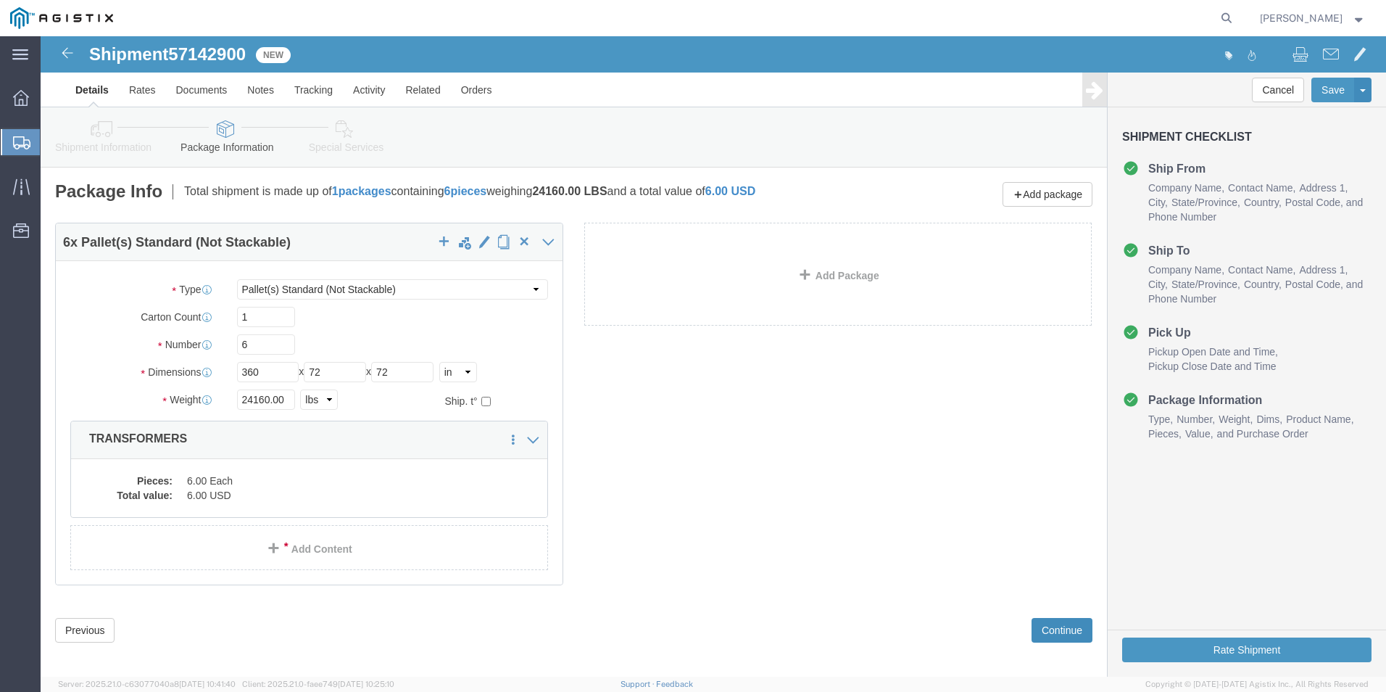
click button "Continue"
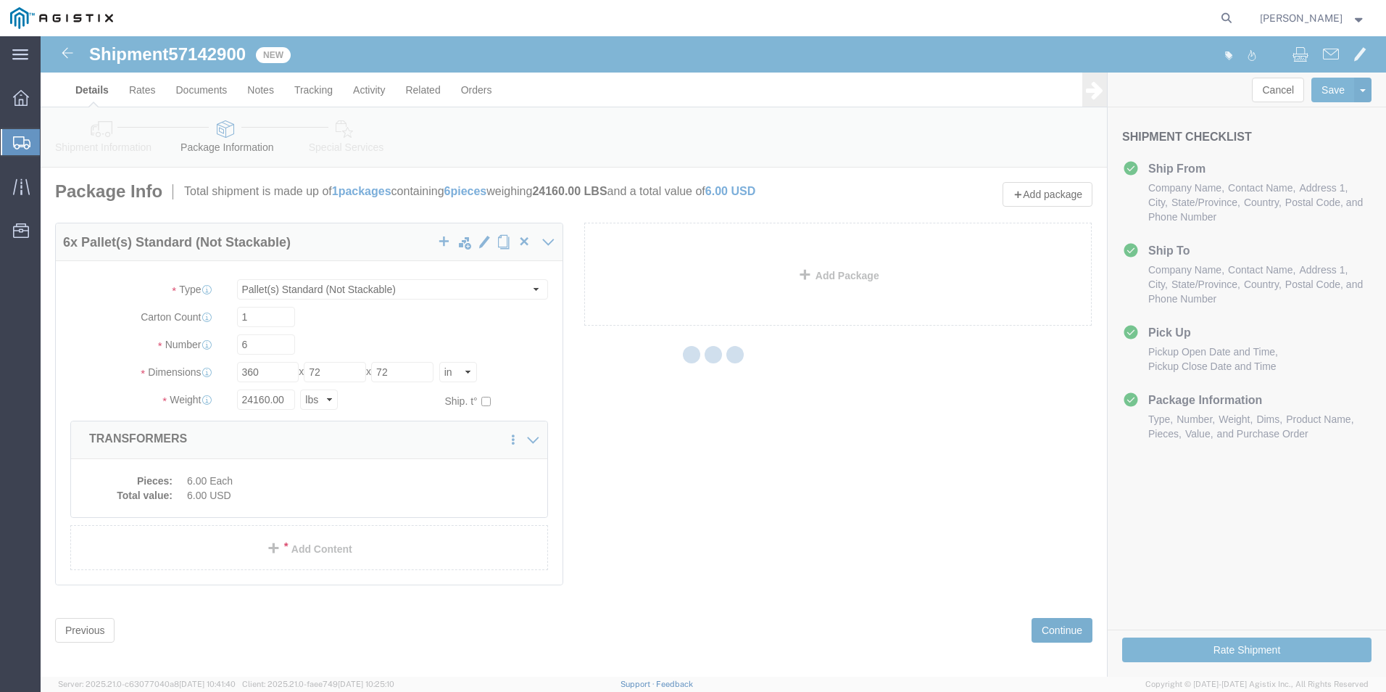
select select
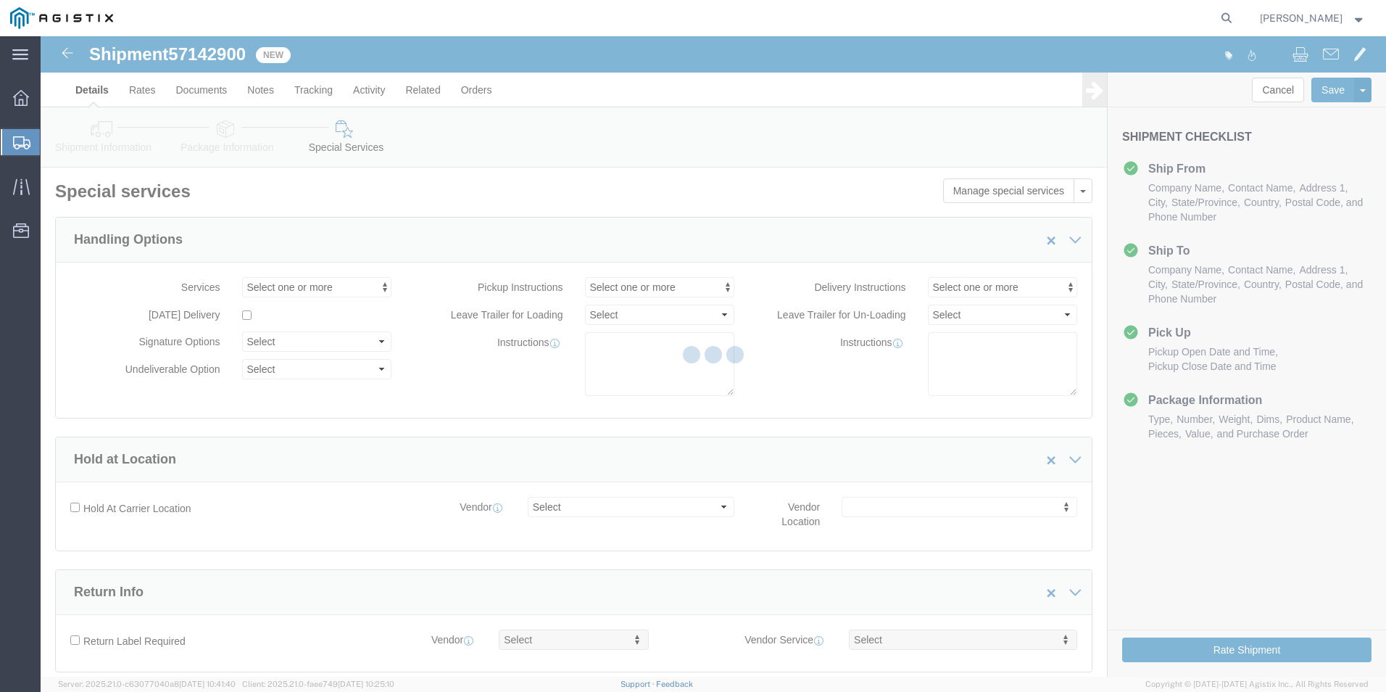
select select "COSTCENTER"
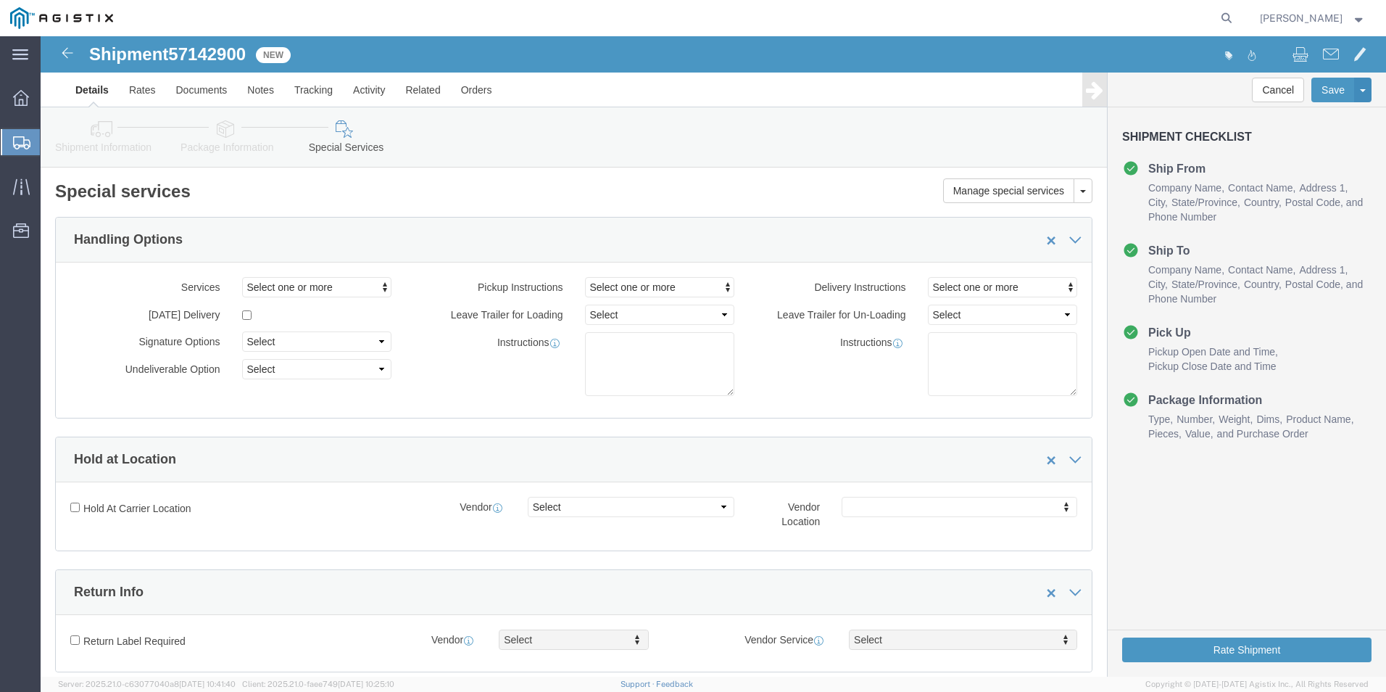
click span "57142900"
copy span "57142900"
click link "Documents"
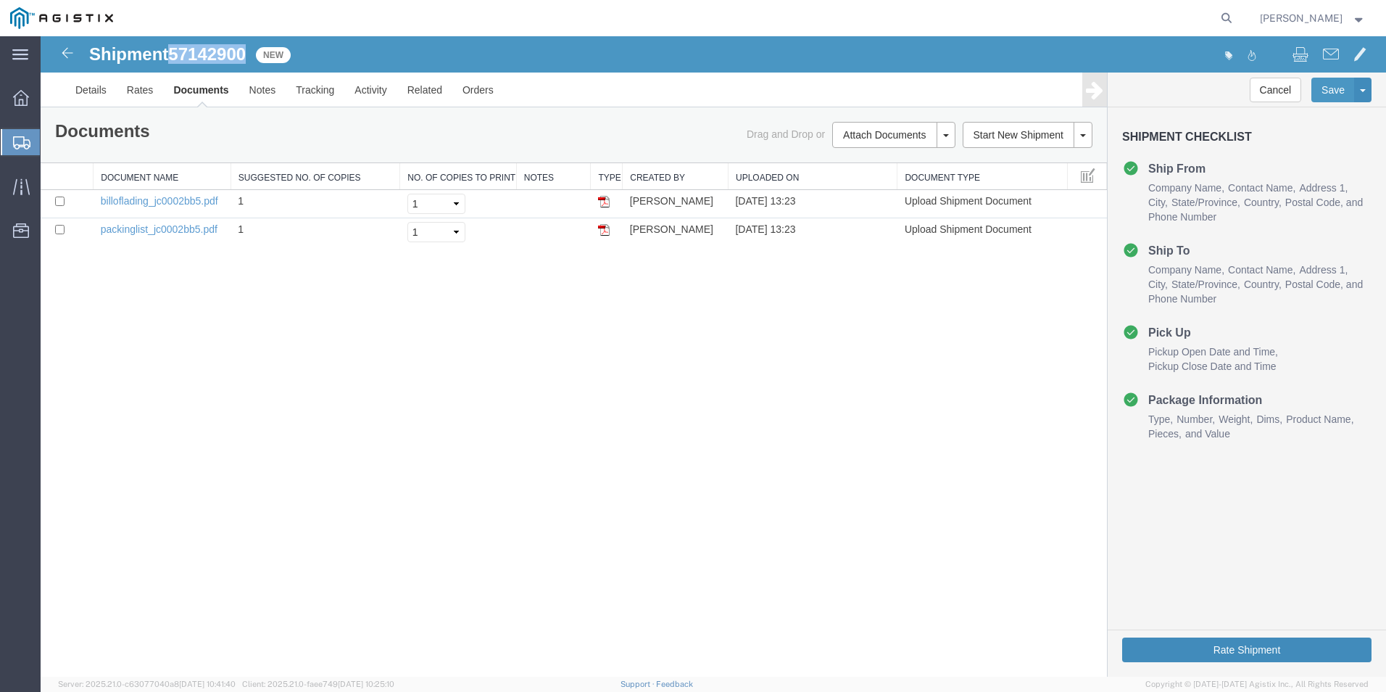
click at [1241, 646] on button "Rate Shipment" at bounding box center [1246, 649] width 249 height 25
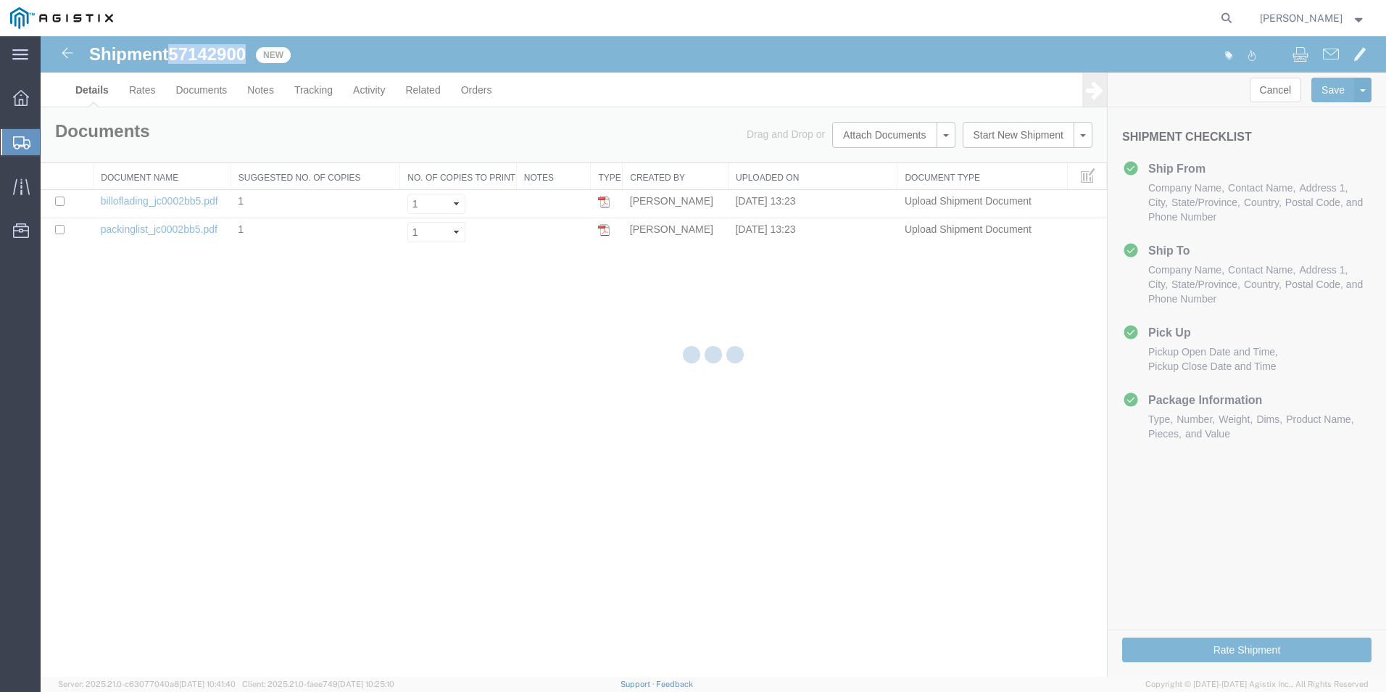
select select "54011"
select select "19740"
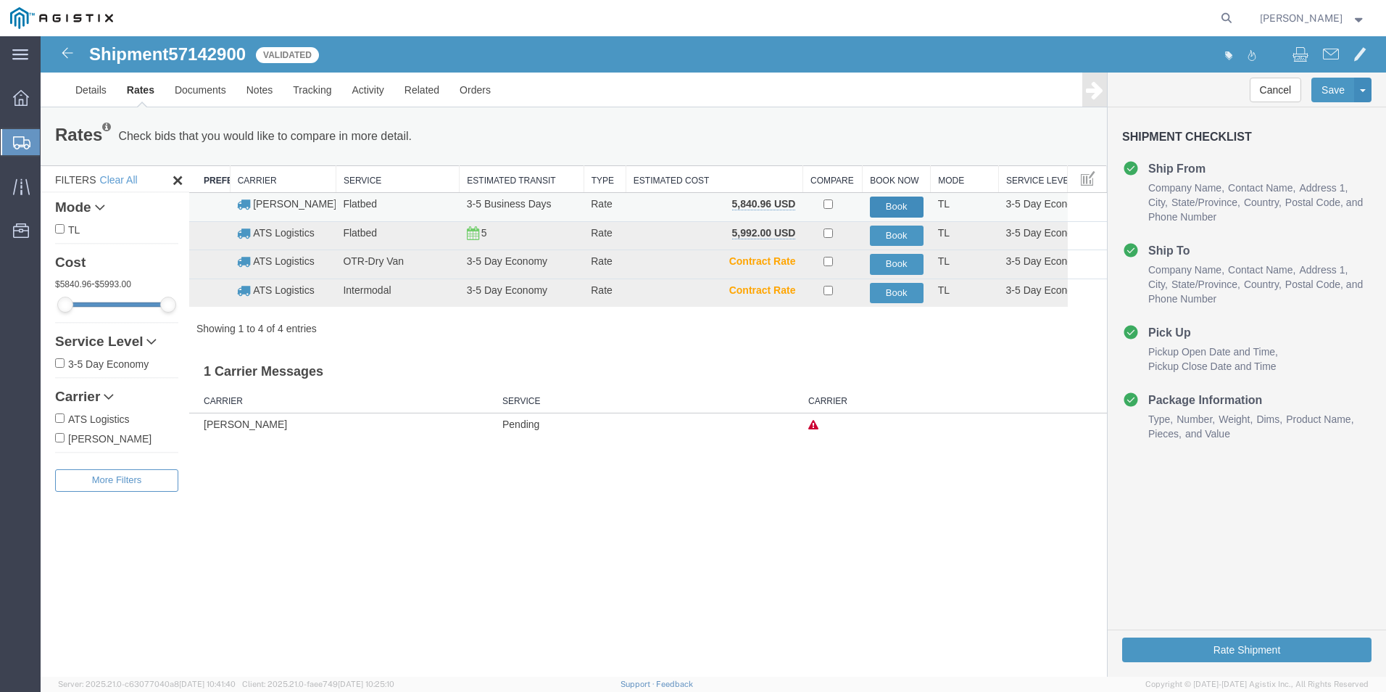
click at [900, 205] on button "Book" at bounding box center [897, 206] width 54 height 21
